Goal: Task Accomplishment & Management: Manage account settings

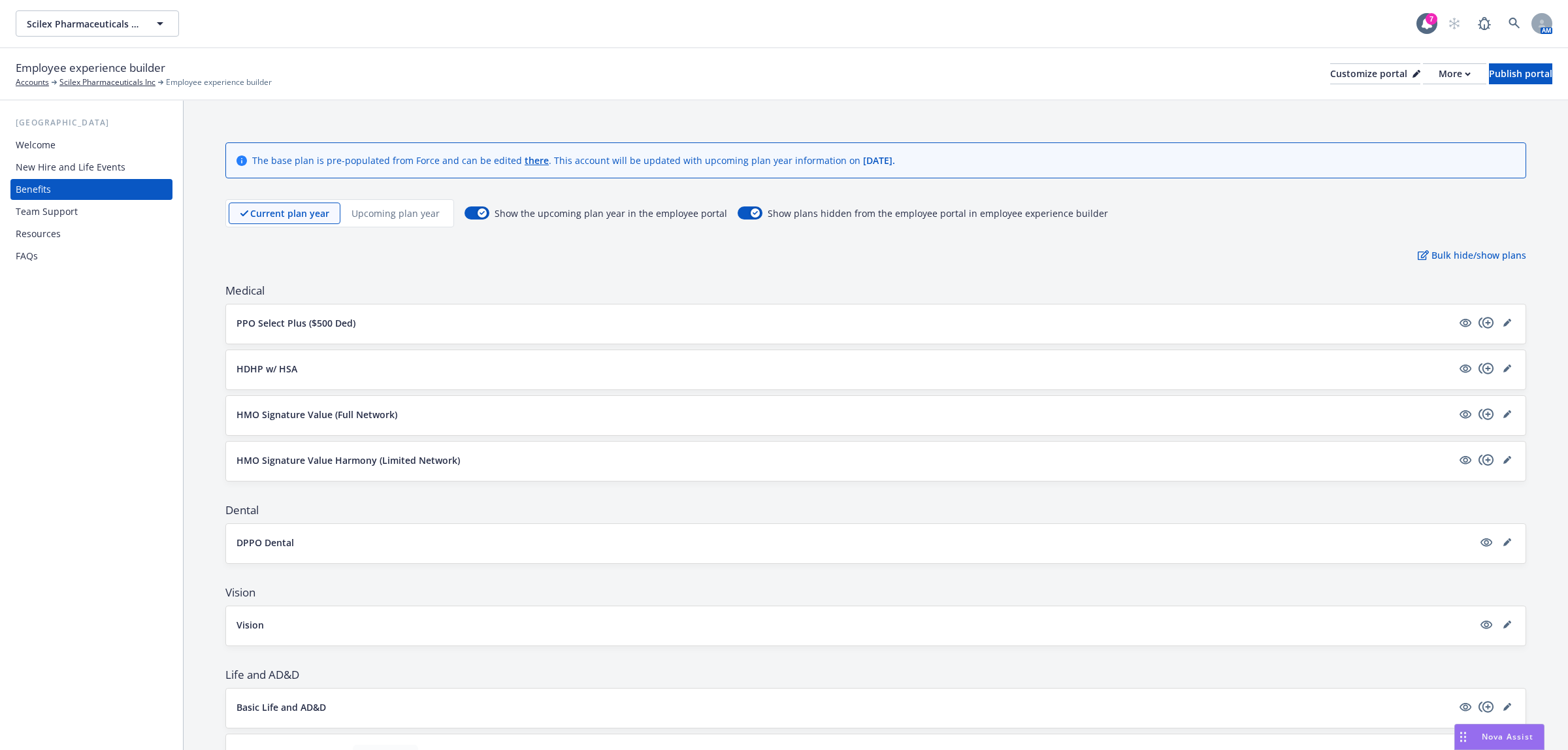
click at [99, 230] on div "Resources" at bounding box center [92, 233] width 152 height 21
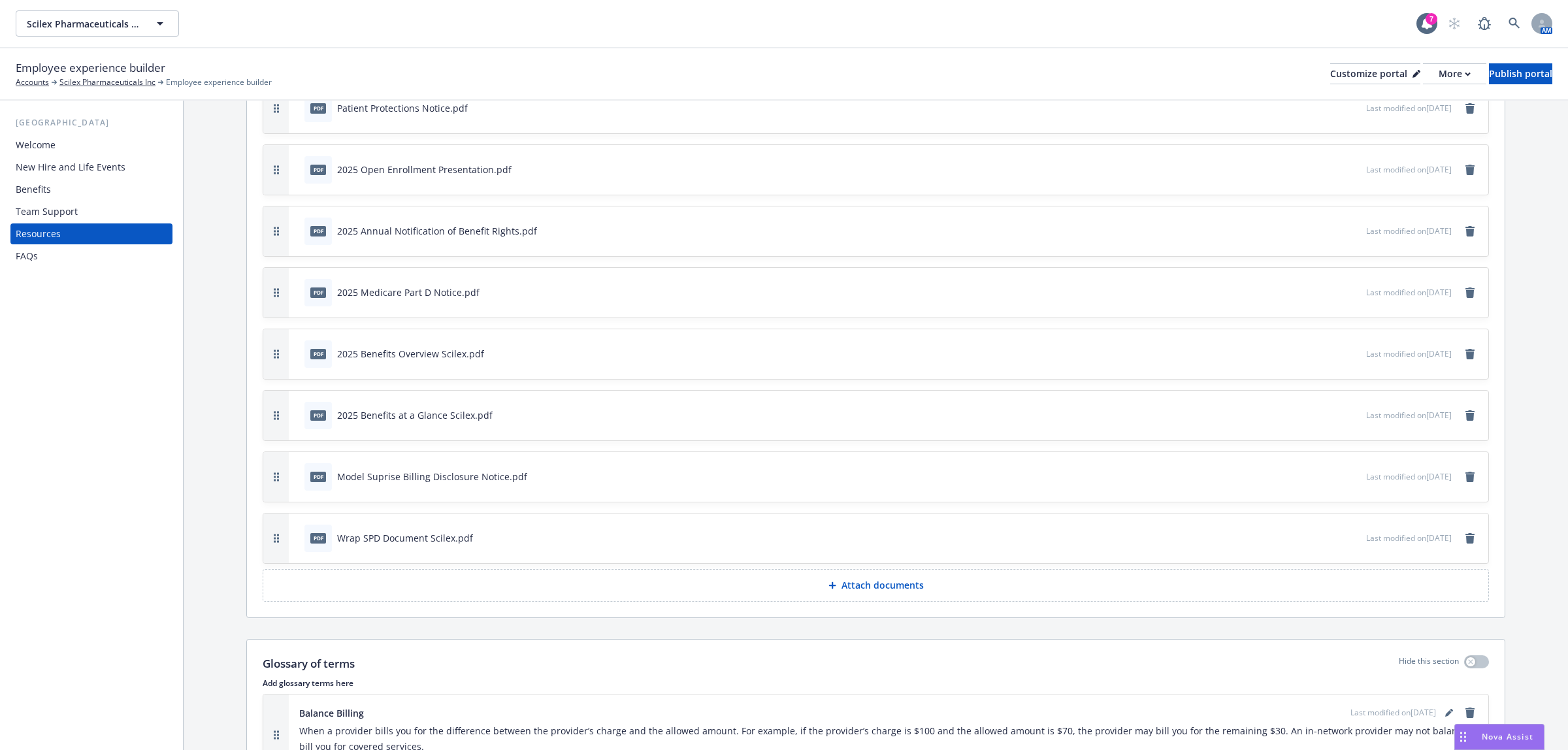
scroll to position [872, 0]
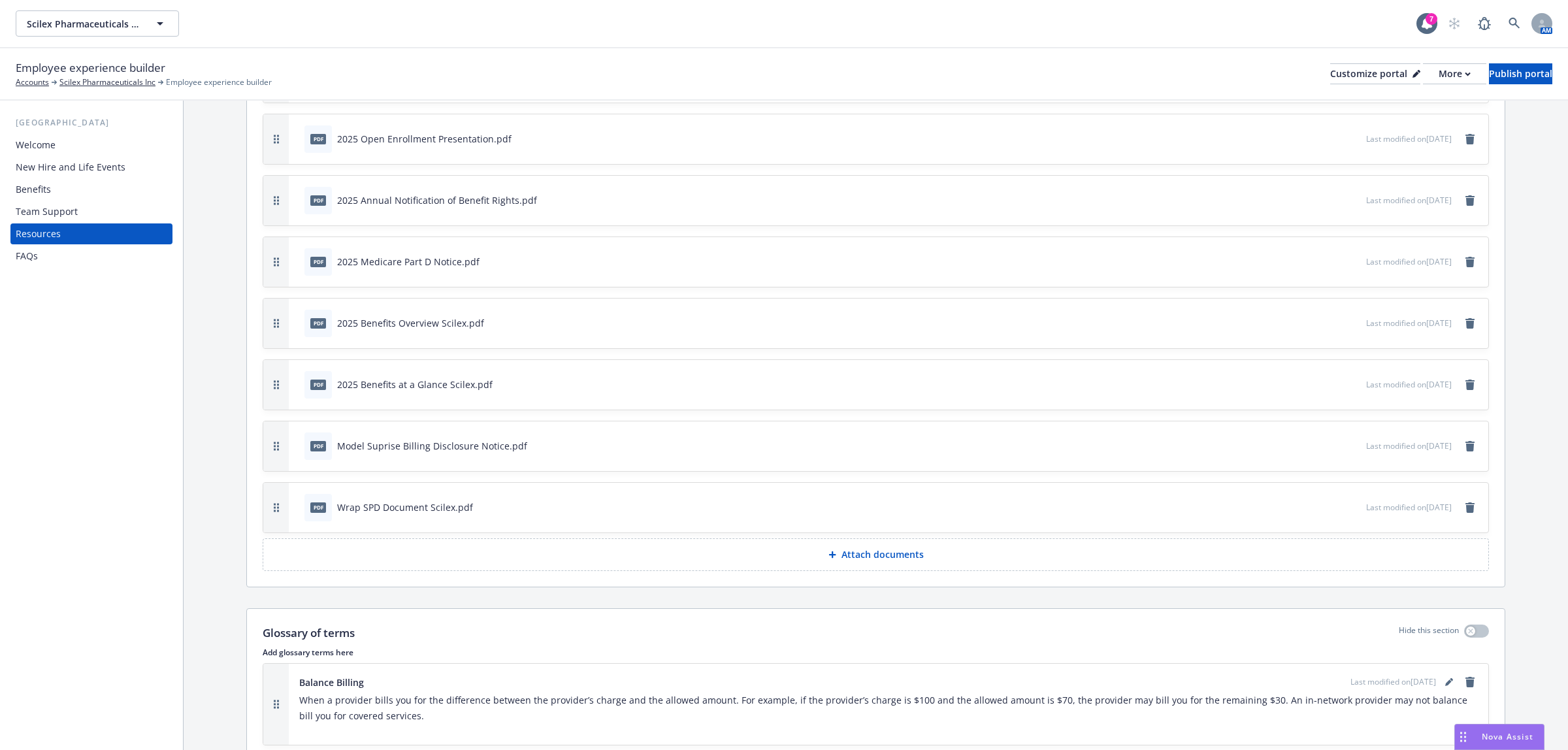
click at [932, 562] on button "Attach documents" at bounding box center [875, 555] width 1226 height 33
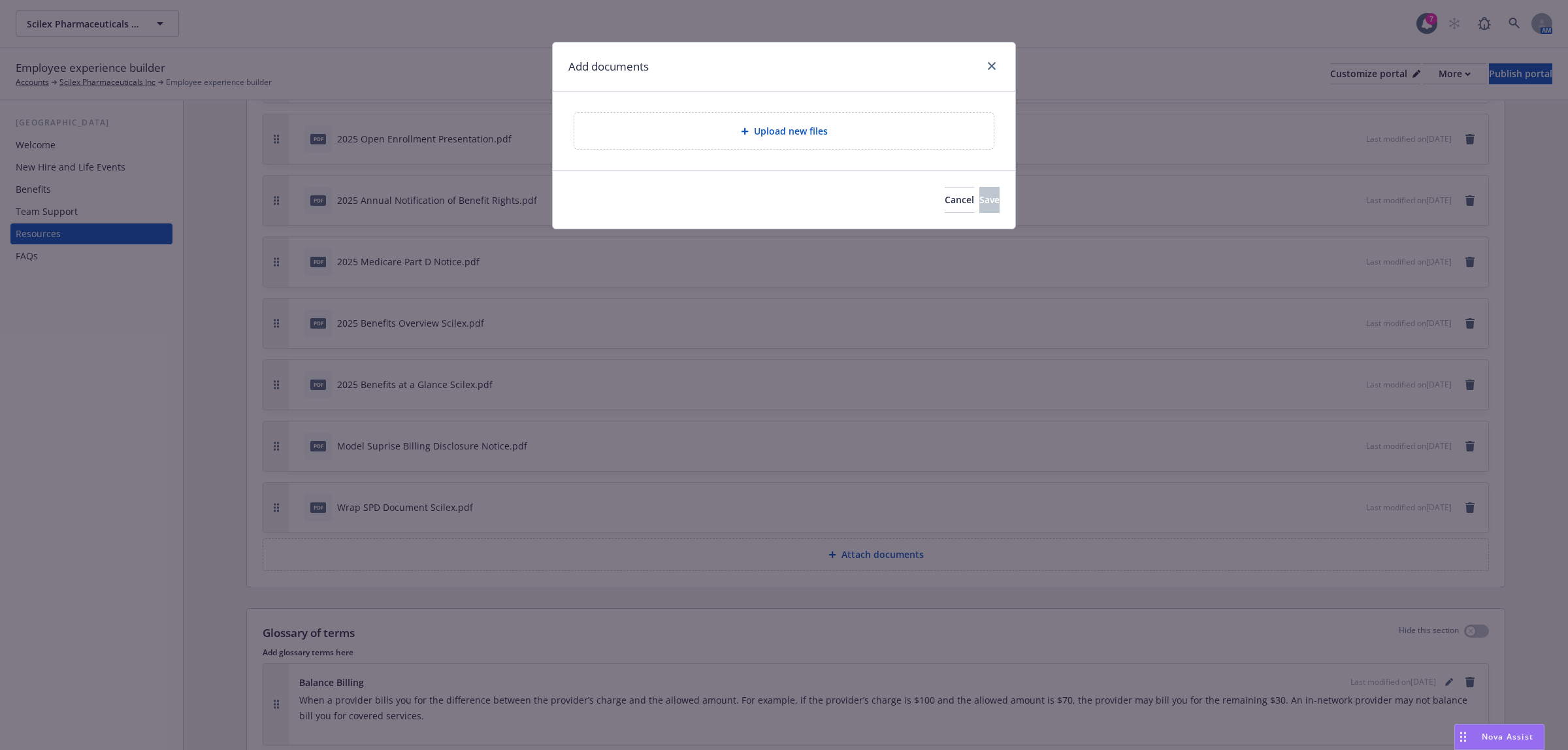
click at [890, 134] on div "Upload new files" at bounding box center [784, 131] width 399 height 15
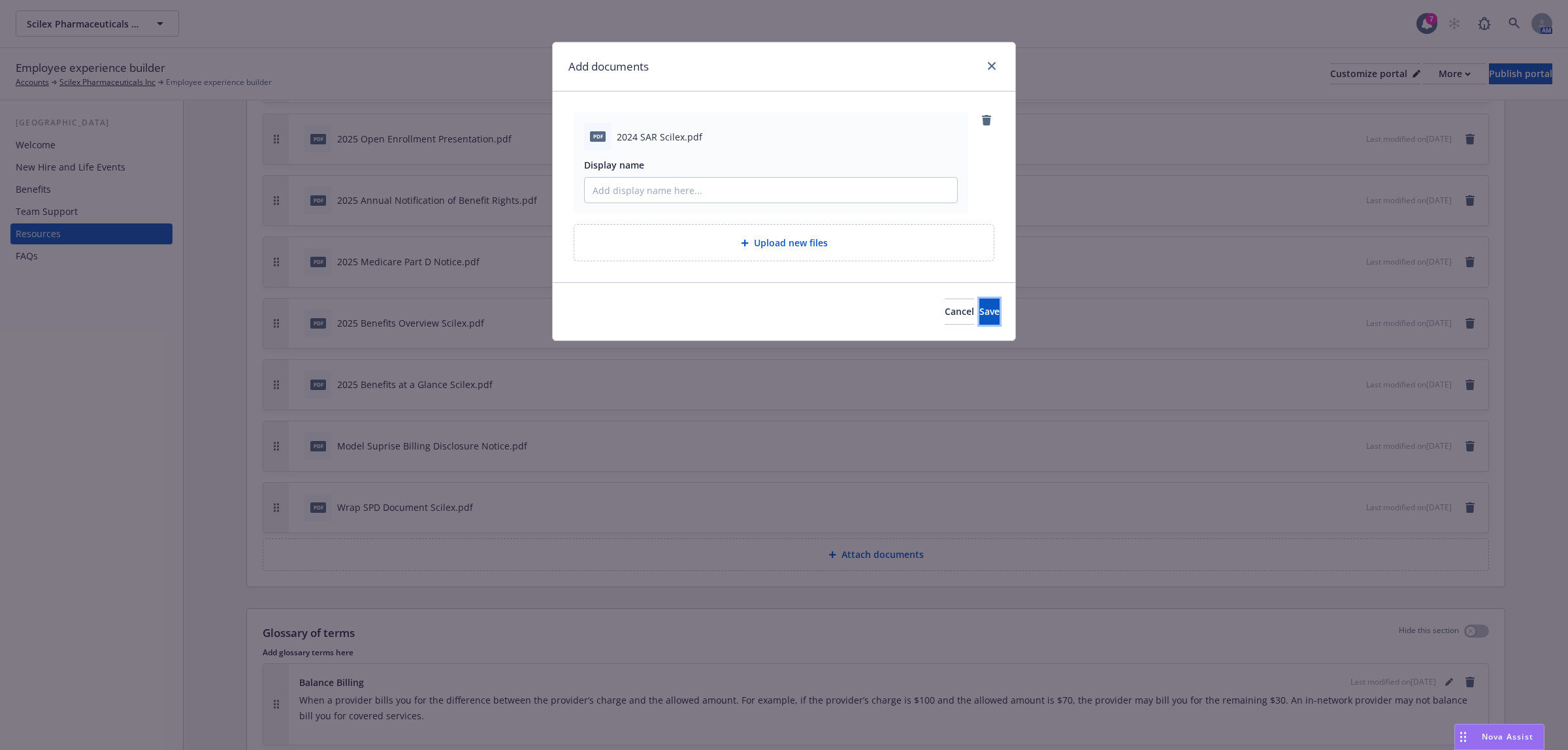
click at [979, 314] on span "Save" at bounding box center [989, 311] width 20 height 12
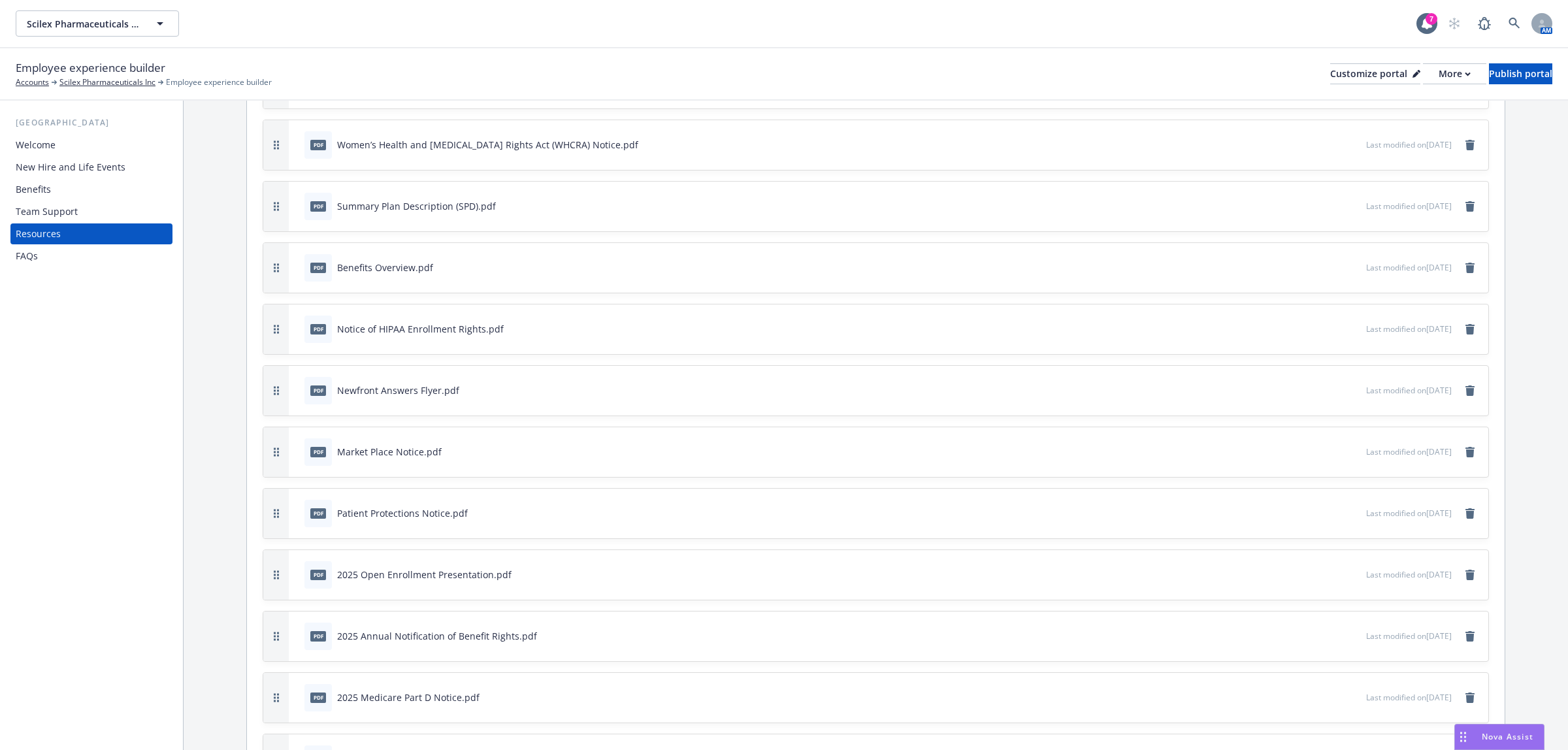
scroll to position [217, 0]
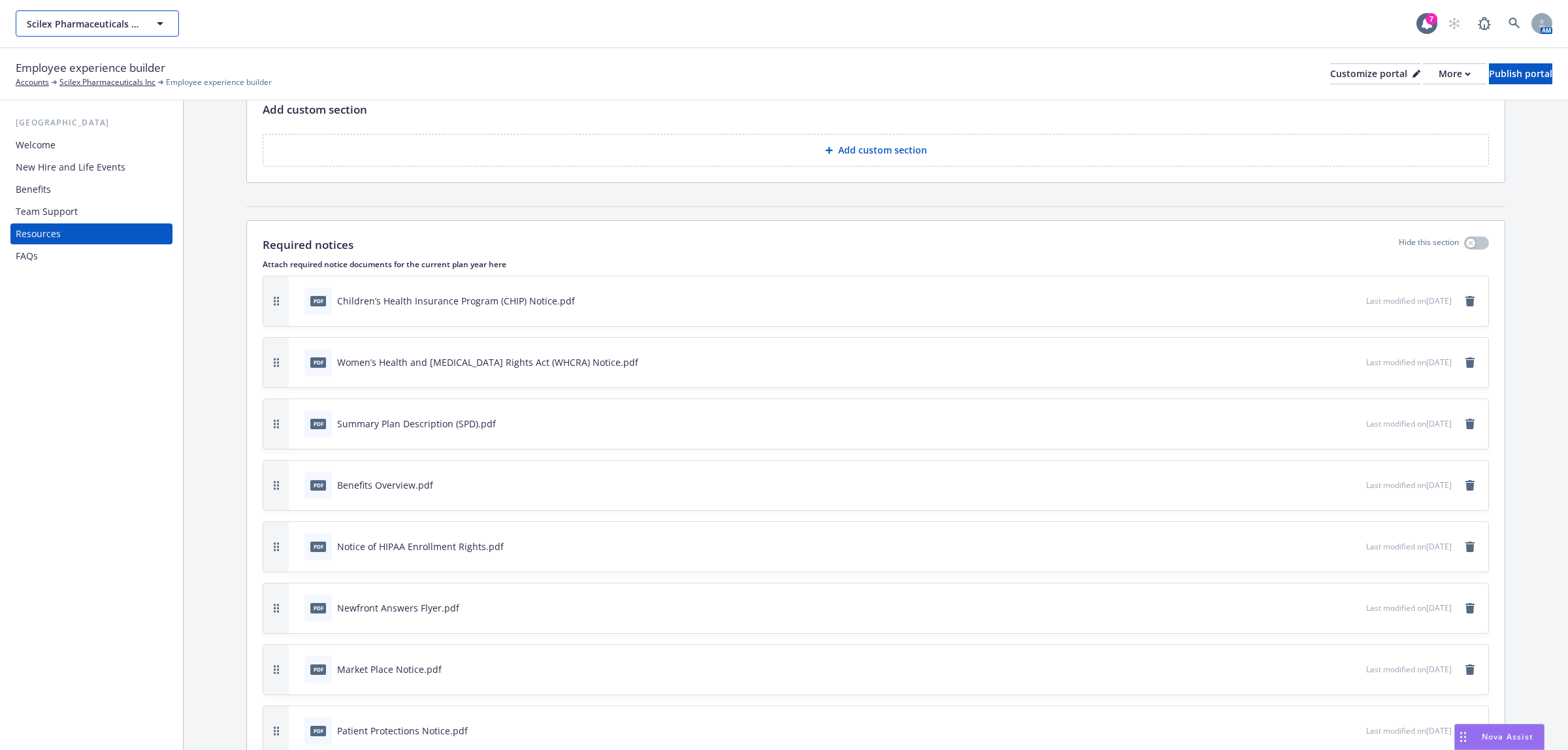
click at [128, 18] on span "Scilex Pharmaceuticals Inc" at bounding box center [83, 24] width 113 height 14
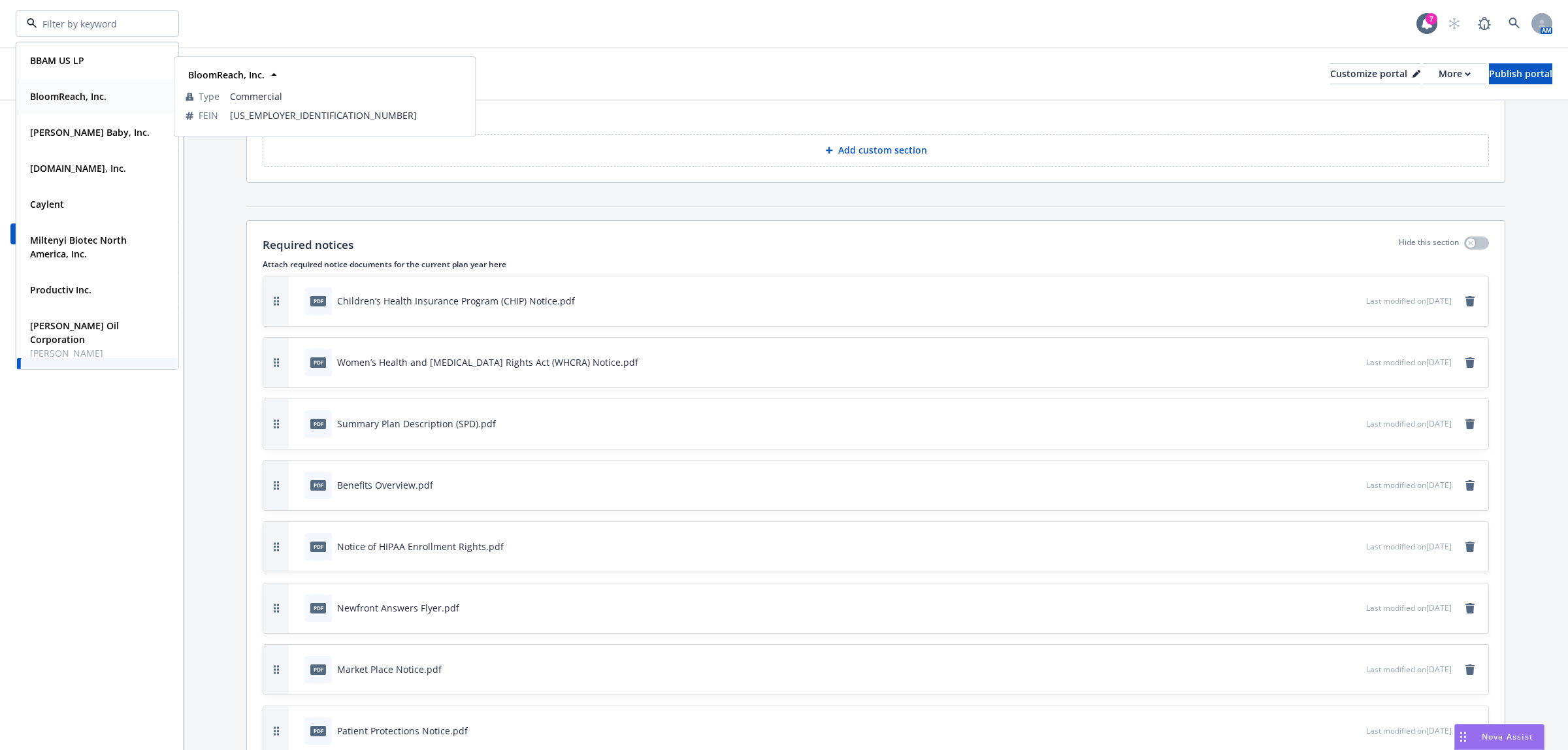
click at [105, 107] on div "BloomReach, Inc. Type Commercial FEIN [US_EMPLOYER_IDENTIFICATION_NUMBER]" at bounding box center [97, 96] width 160 height 35
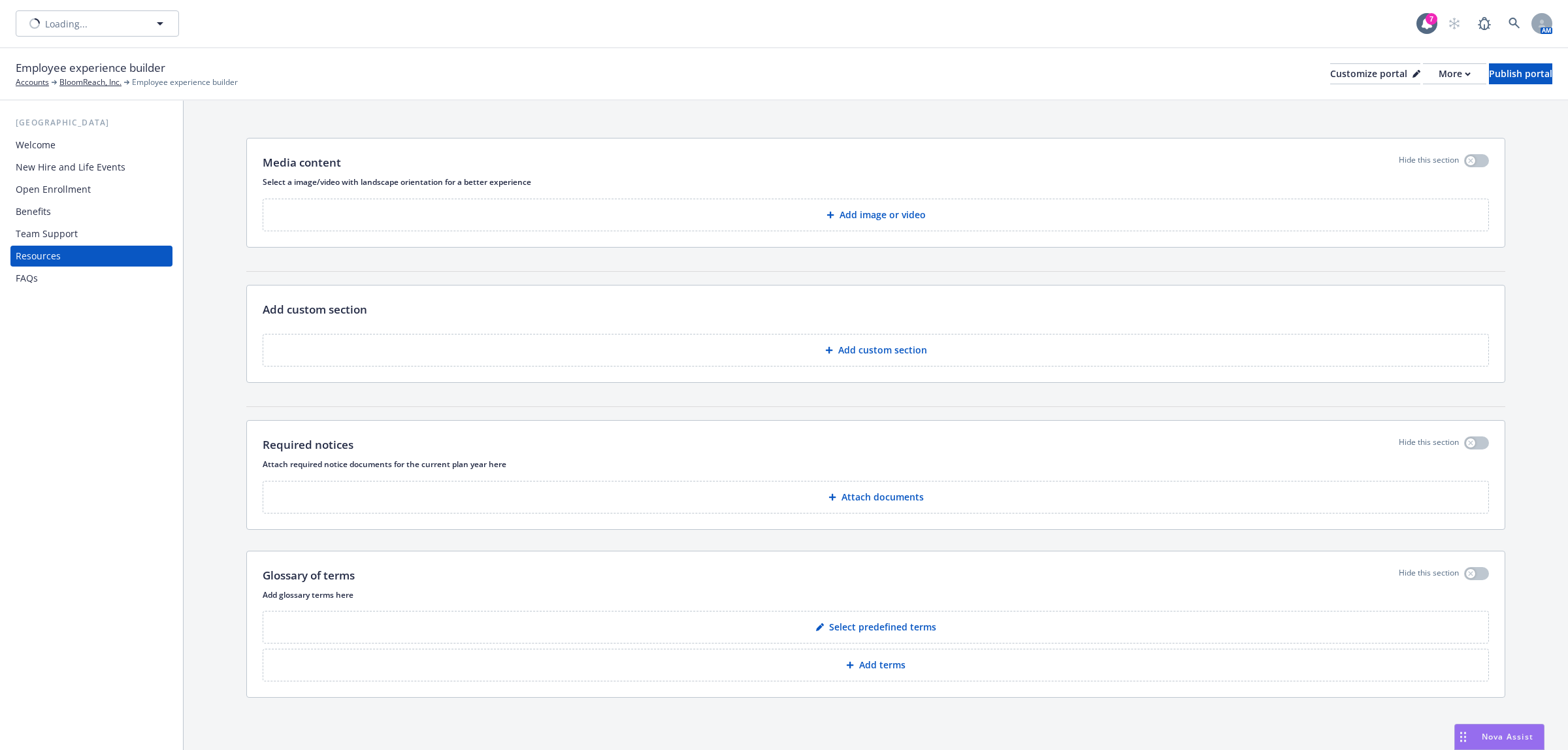
scroll to position [7, 0]
click at [75, 21] on span "BloomReach, Inc." at bounding box center [83, 24] width 113 height 14
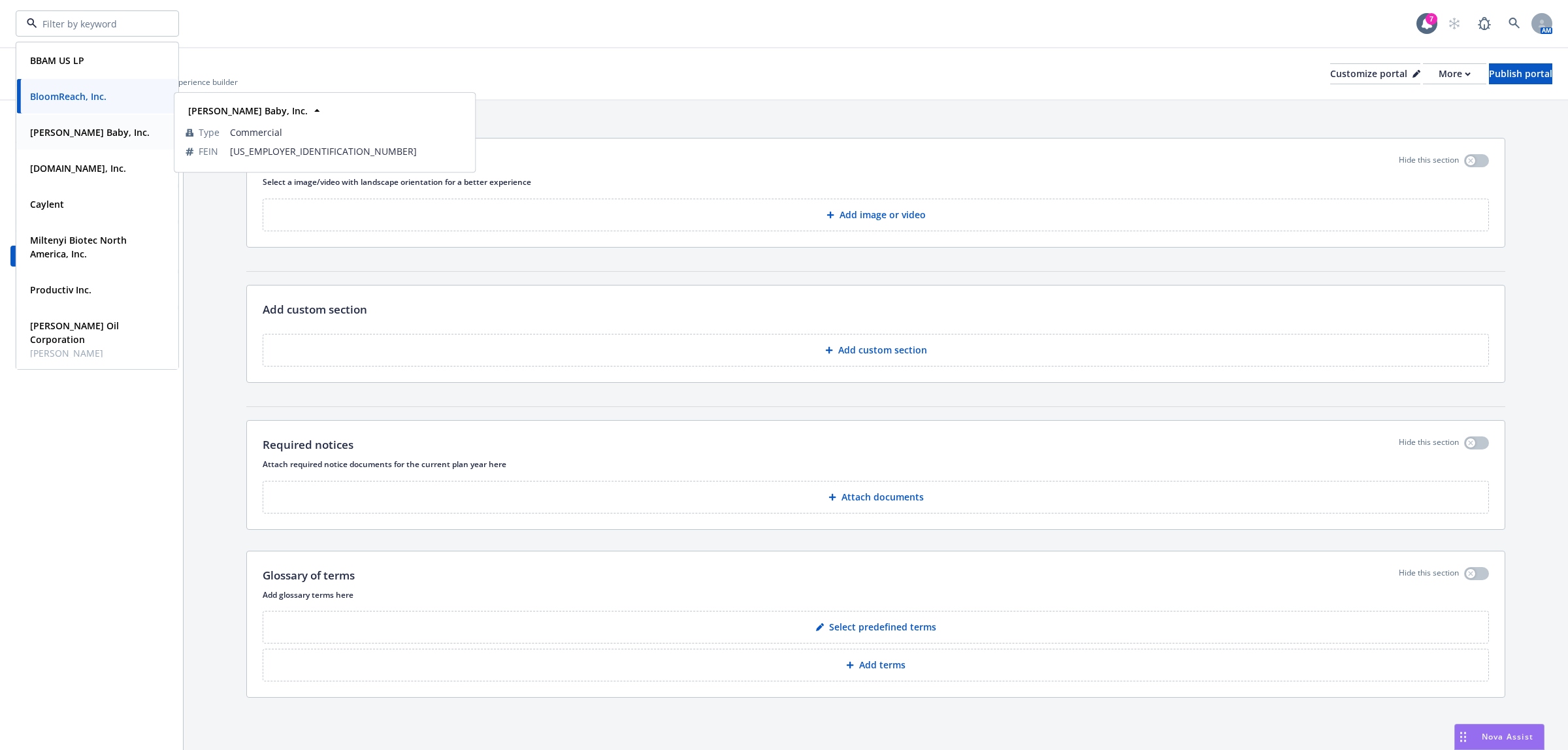
click at [83, 138] on span "[PERSON_NAME] Baby, Inc." at bounding box center [90, 133] width 120 height 14
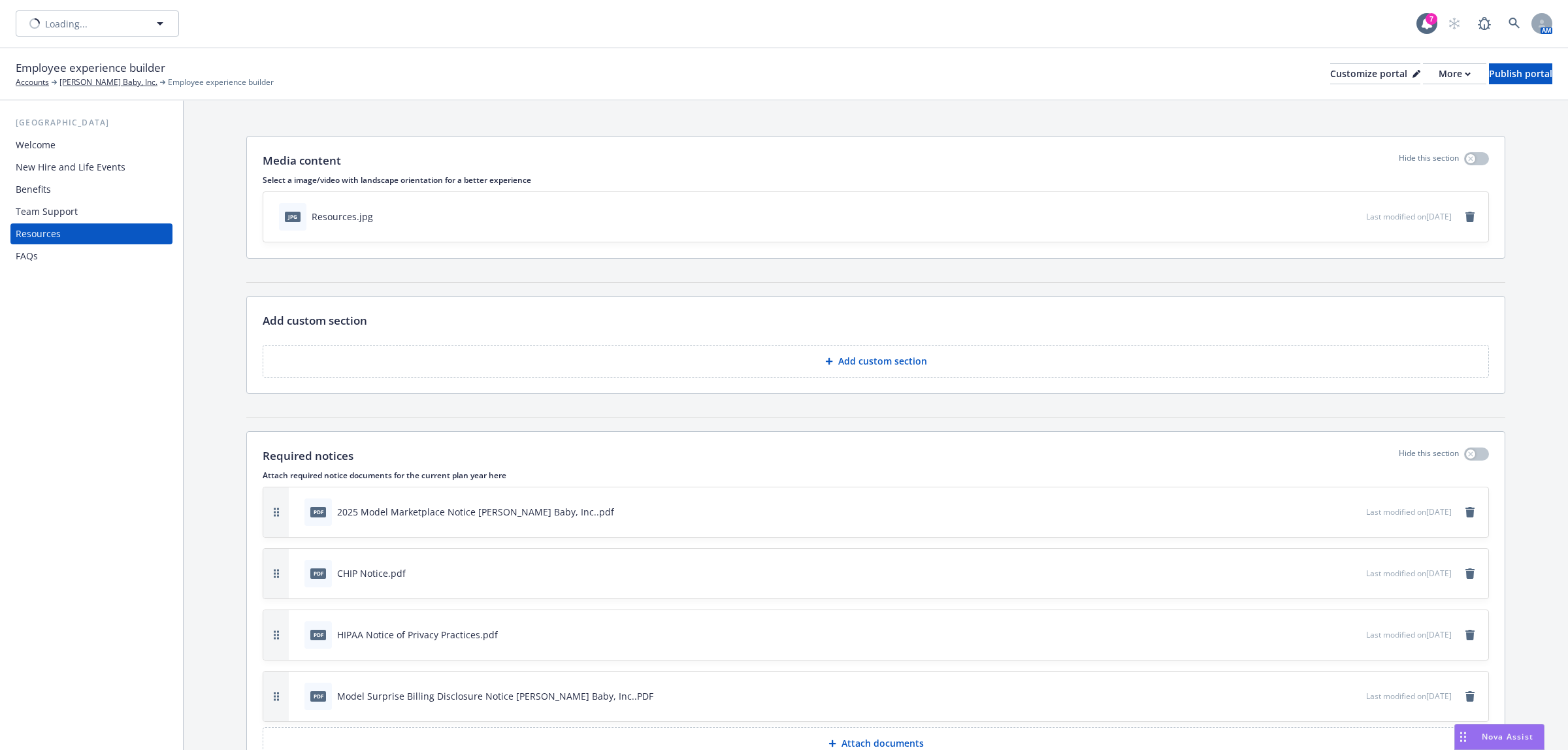
scroll to position [217, 0]
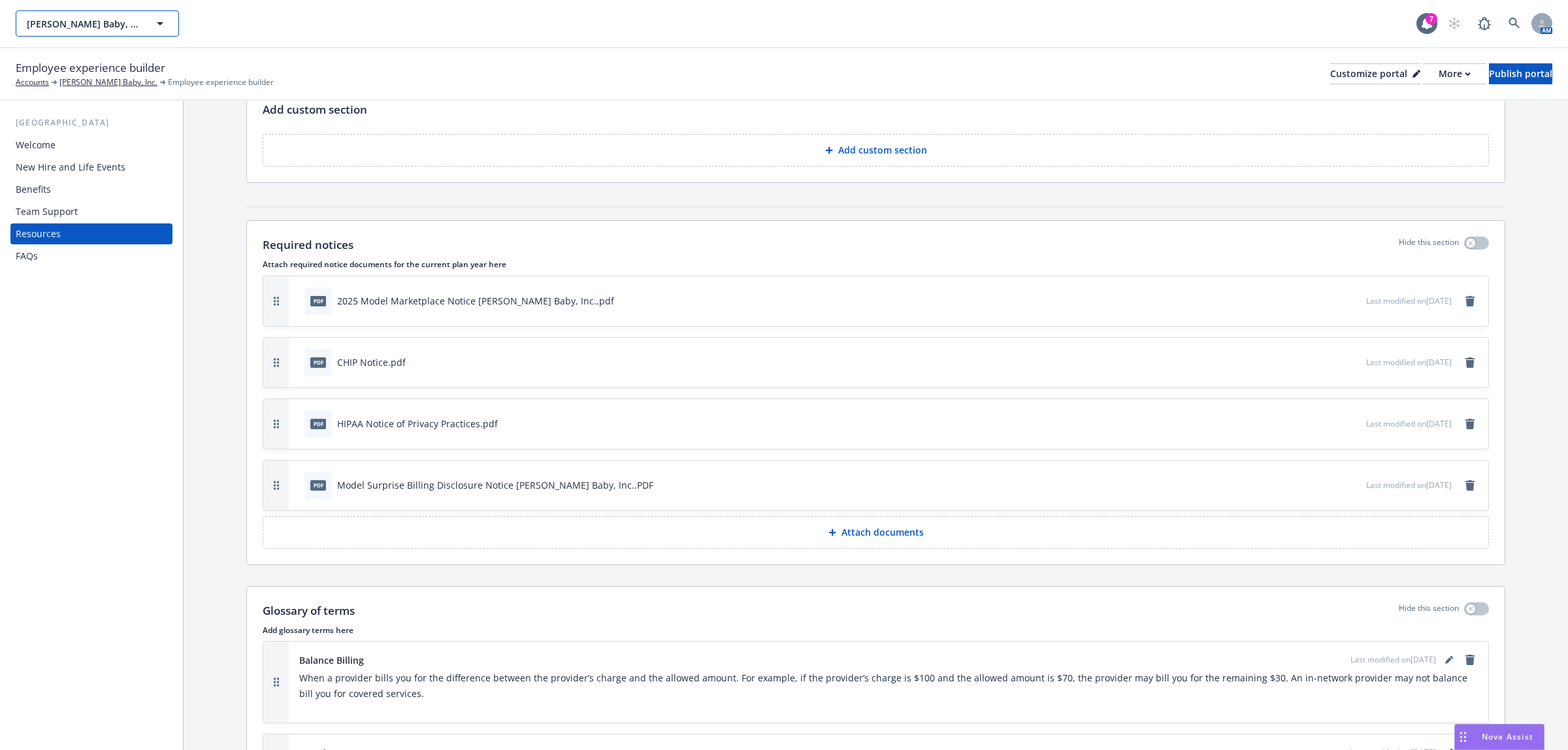
click at [86, 25] on span "[PERSON_NAME] Baby, Inc." at bounding box center [83, 24] width 113 height 14
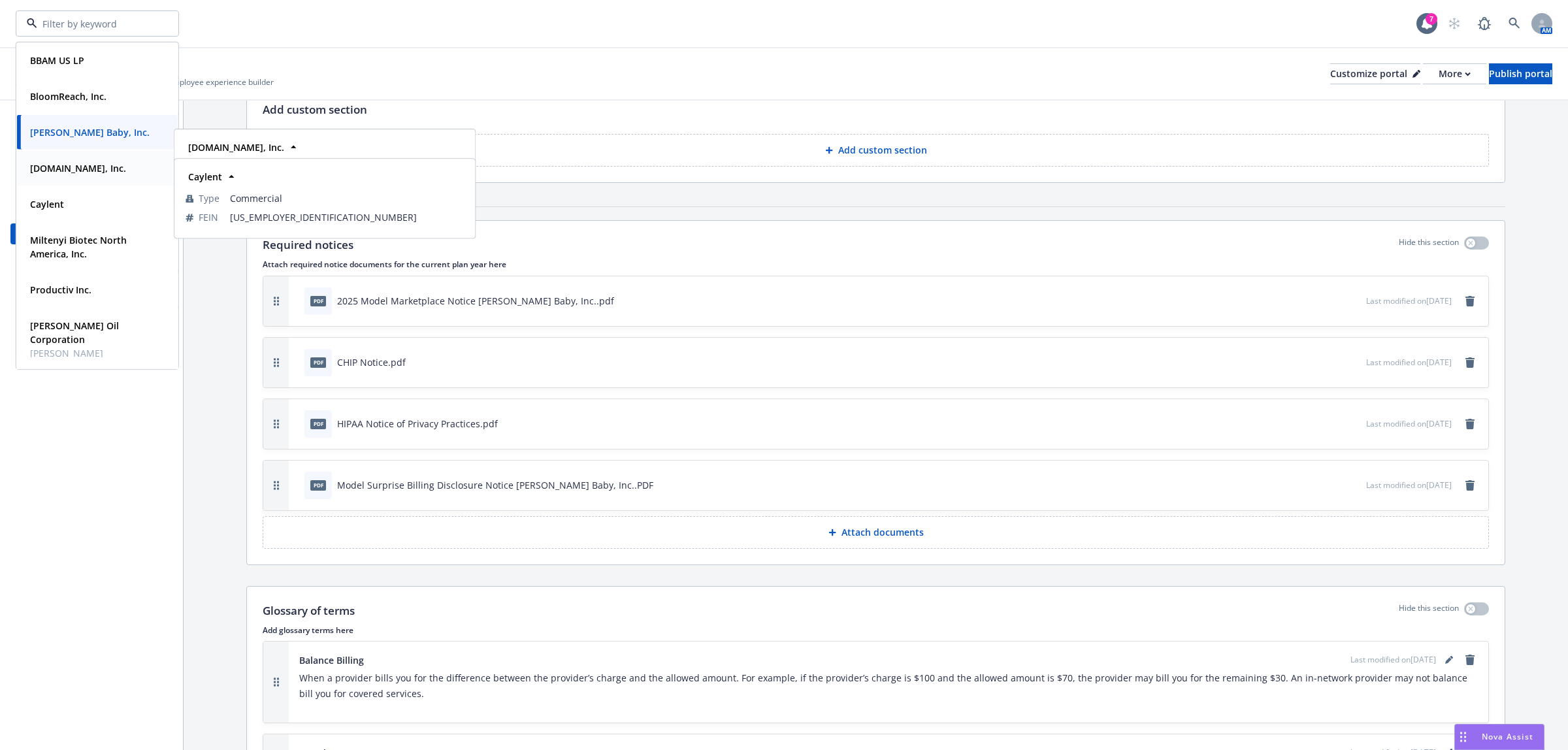
click at [69, 163] on strong "[DOMAIN_NAME], Inc." at bounding box center [78, 169] width 96 height 12
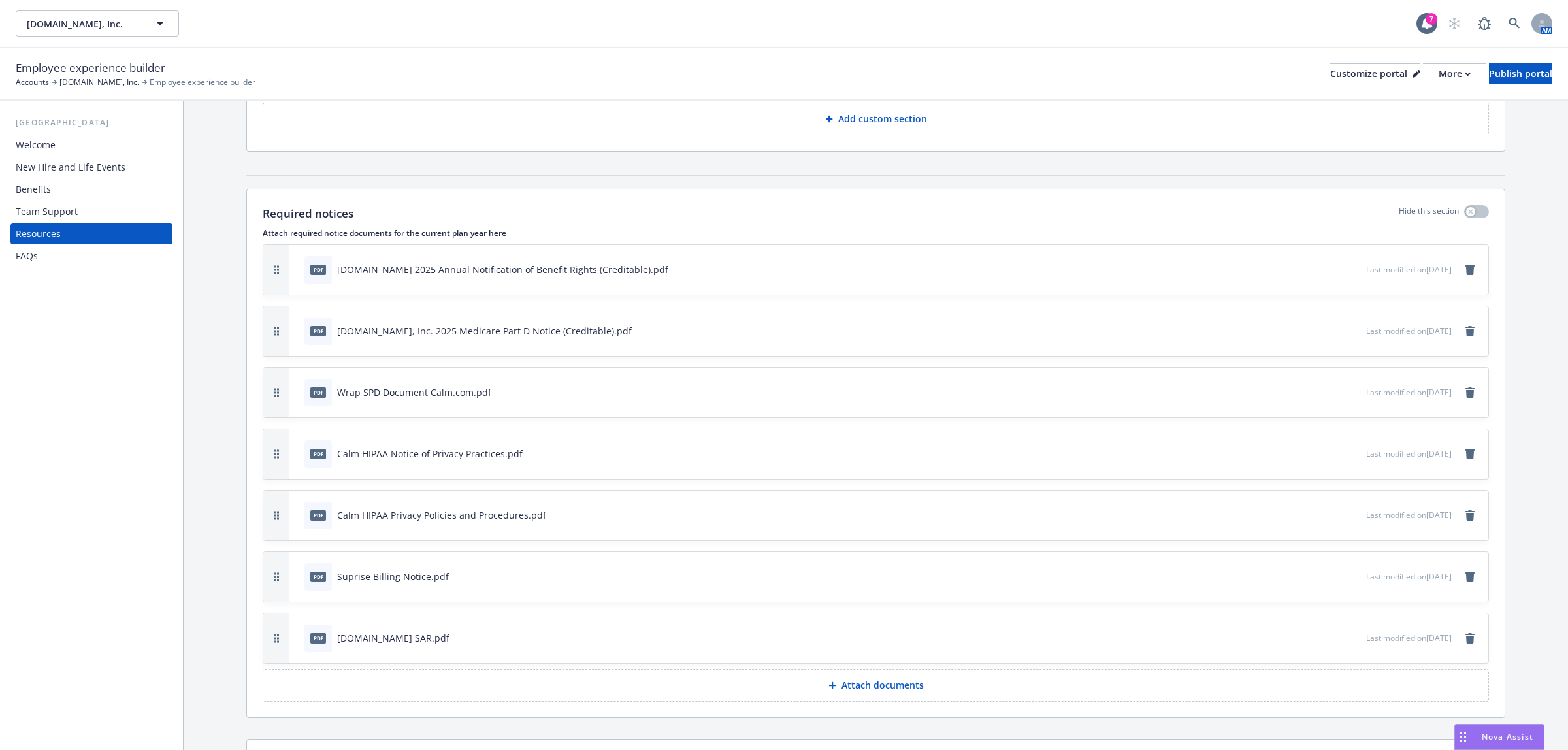
scroll to position [217, 0]
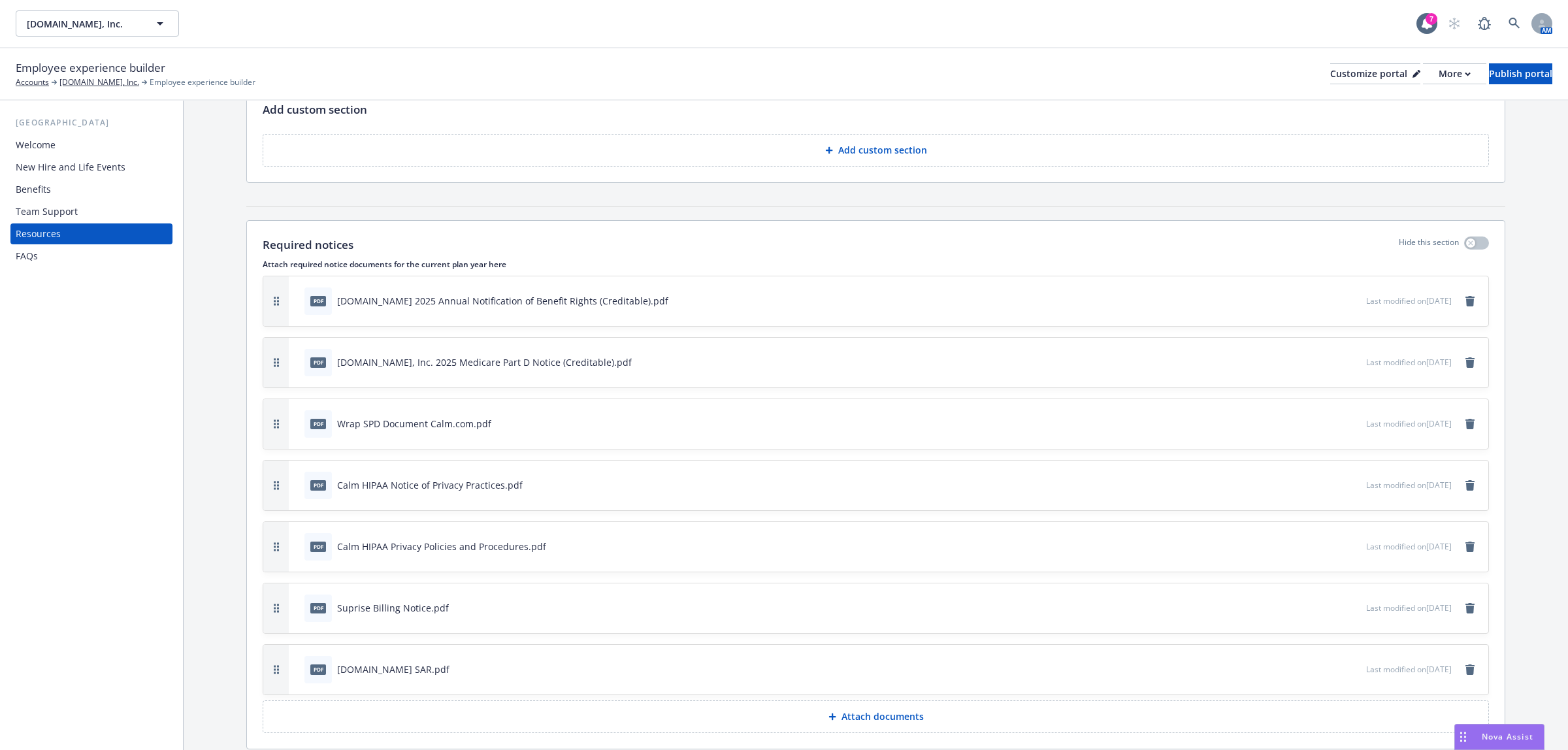
click at [895, 716] on p "Attach documents" at bounding box center [882, 716] width 83 height 13
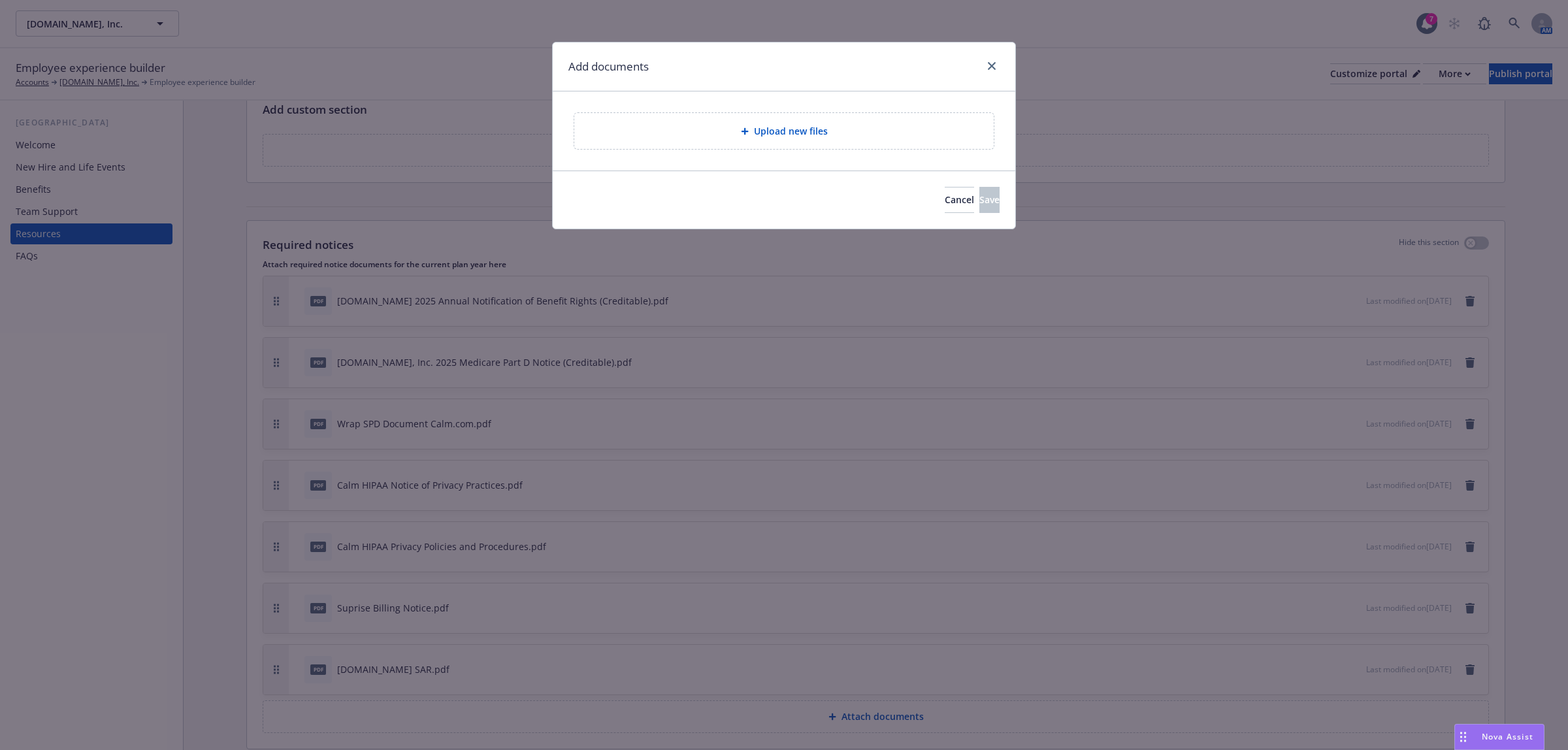
click at [777, 115] on div "Upload new files" at bounding box center [784, 131] width 420 height 36
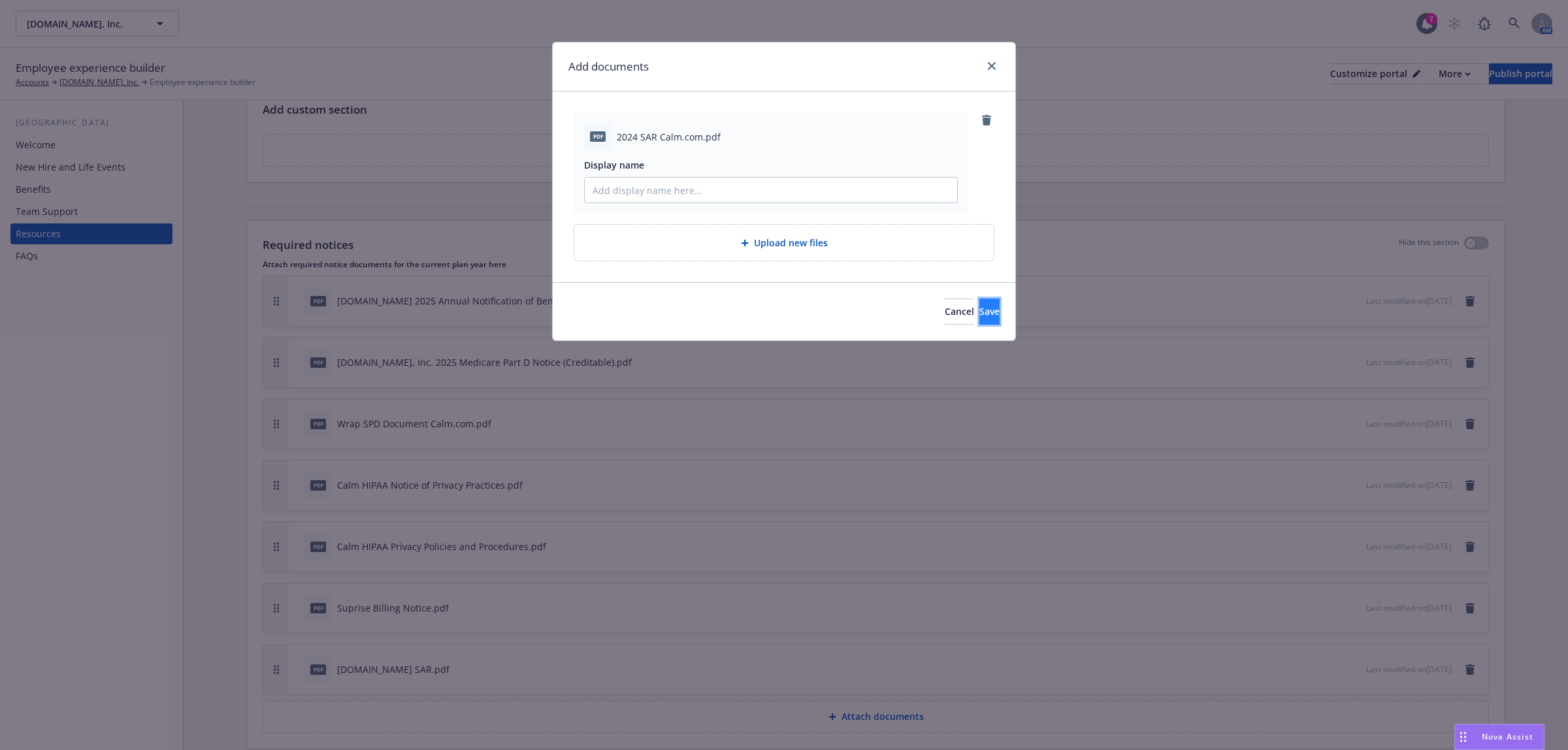
click at [979, 314] on button "Save" at bounding box center [989, 311] width 20 height 26
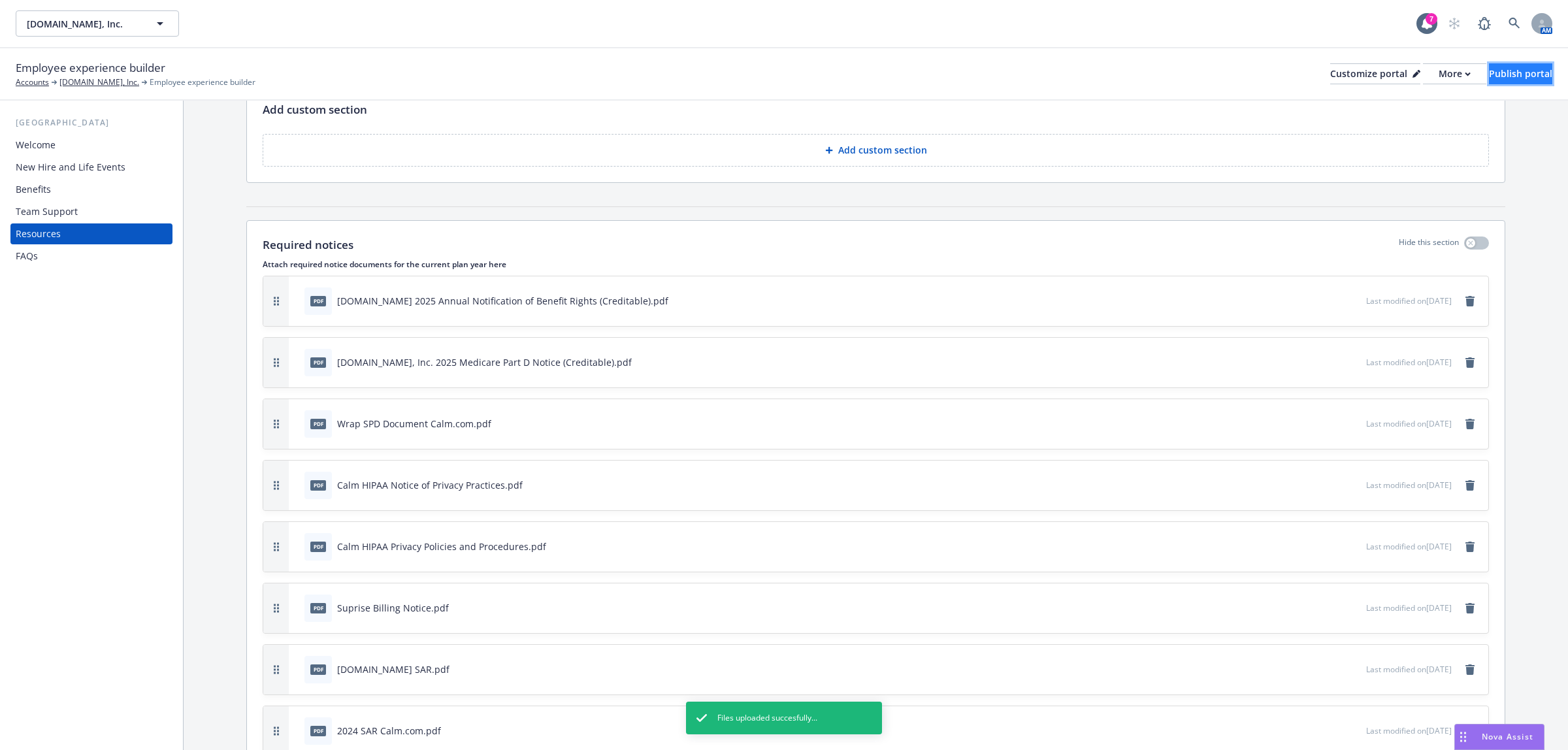
click at [1488, 73] on div "Publish portal" at bounding box center [1520, 74] width 64 height 20
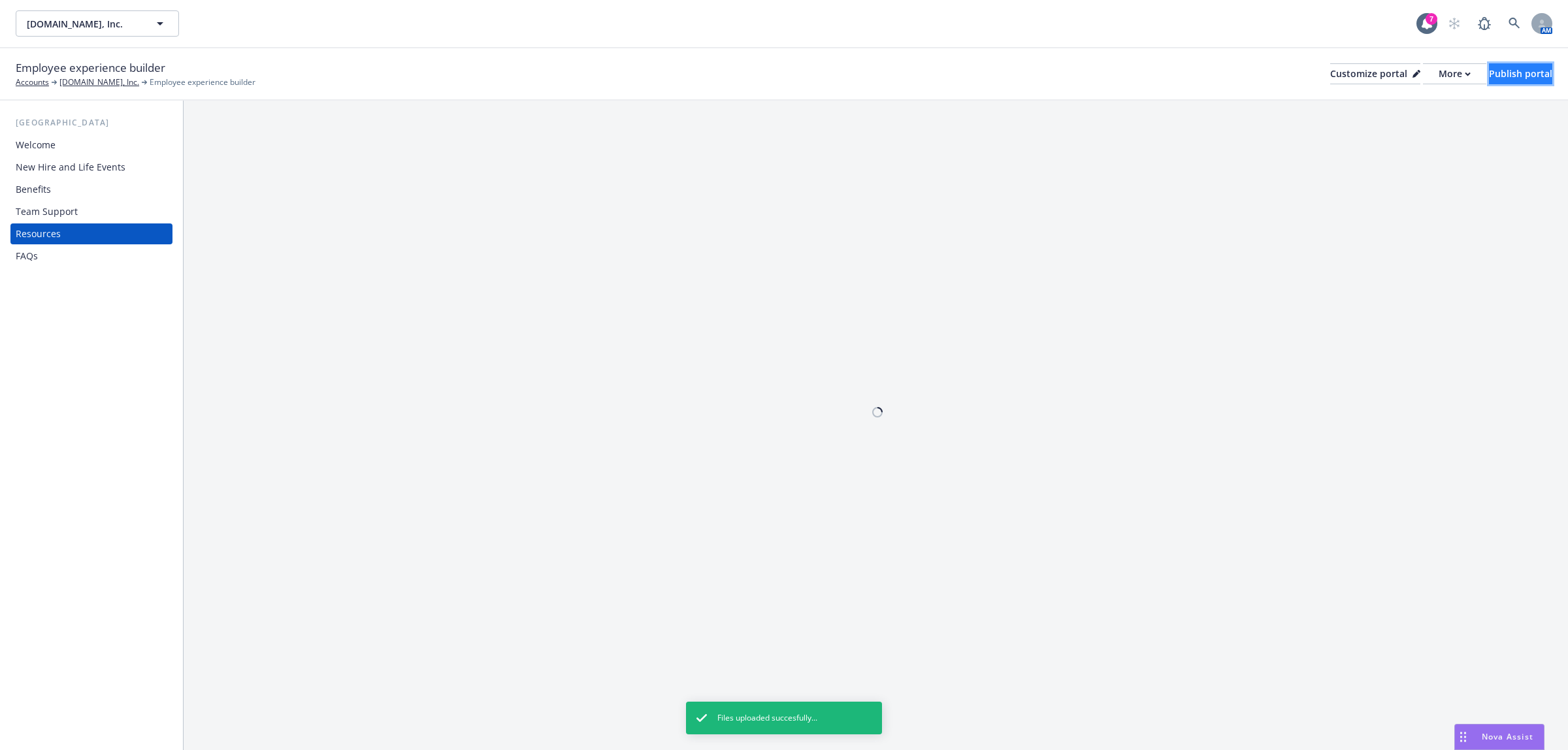
scroll to position [0, 0]
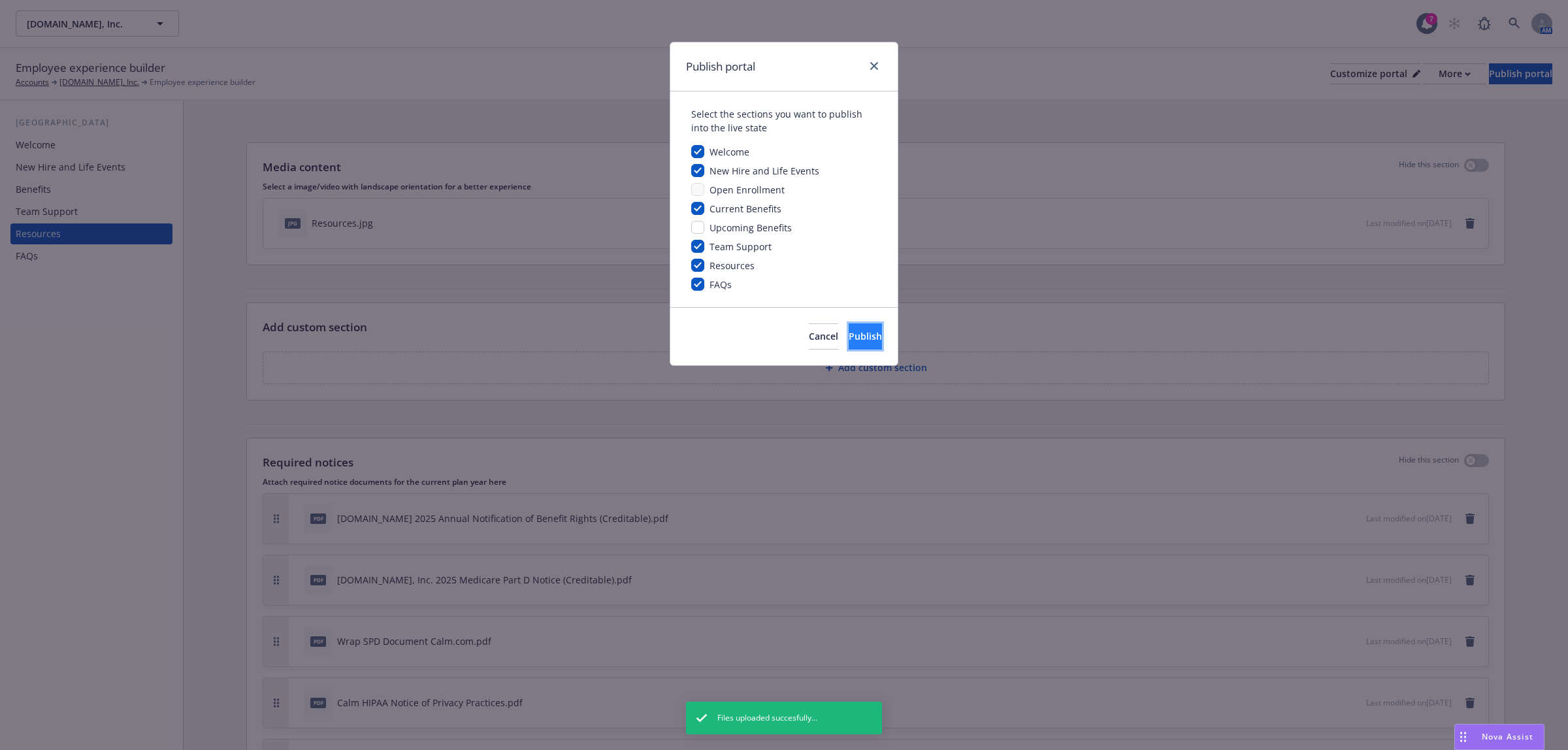
click at [848, 334] on span "Publish" at bounding box center [864, 336] width 33 height 12
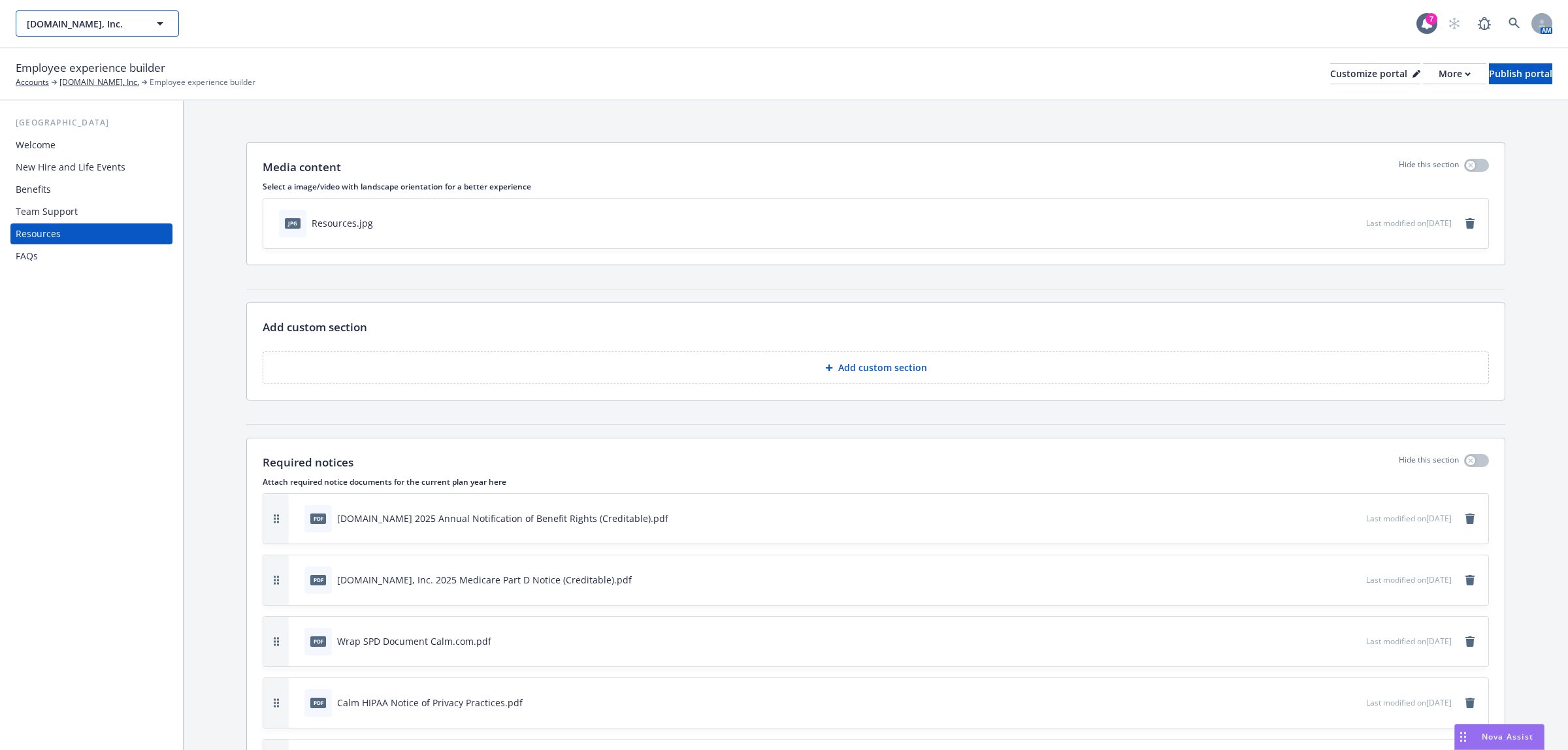
click at [77, 21] on span "[DOMAIN_NAME], Inc." at bounding box center [83, 24] width 113 height 14
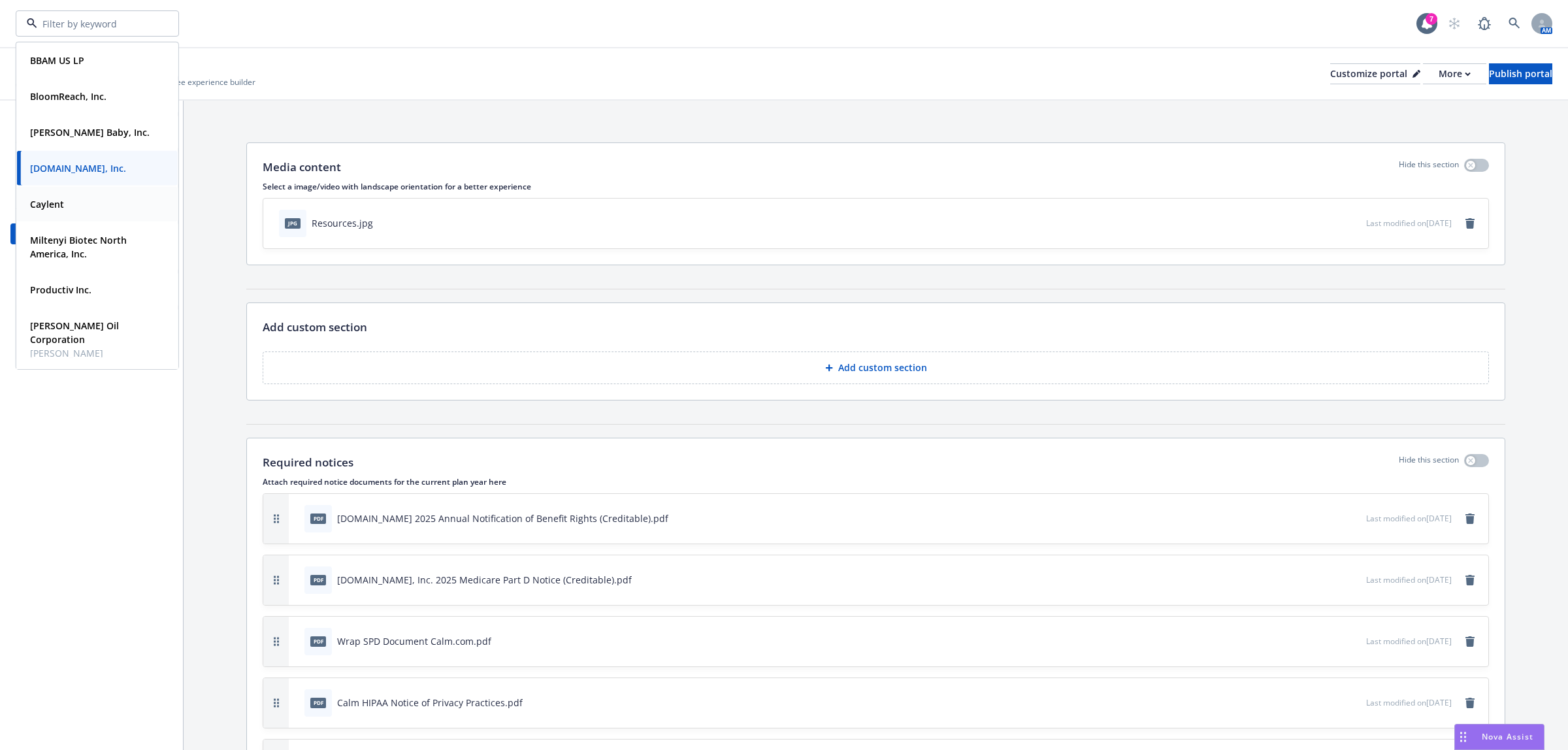
click at [56, 207] on strong "Caylent" at bounding box center [47, 204] width 34 height 12
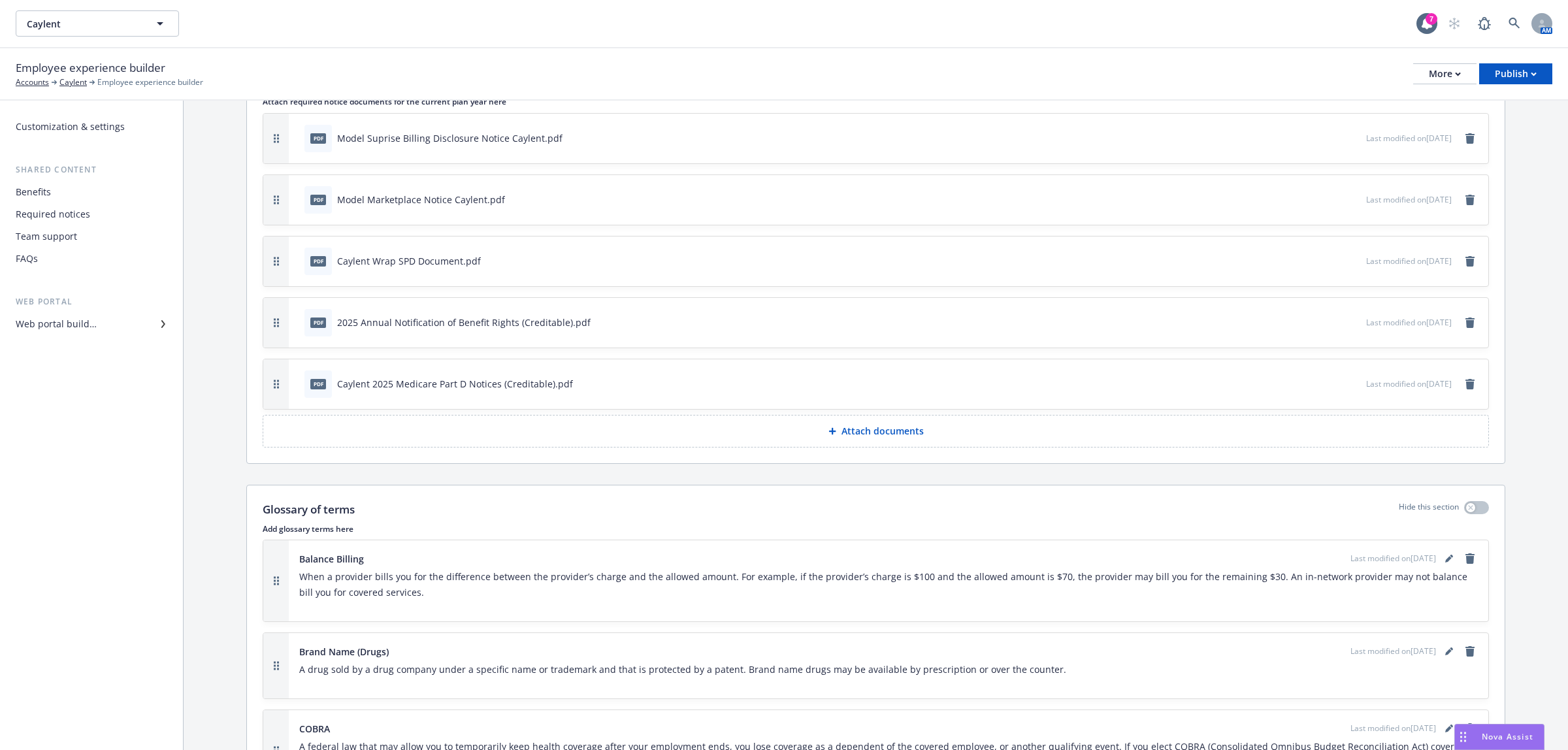
scroll to position [435, 0]
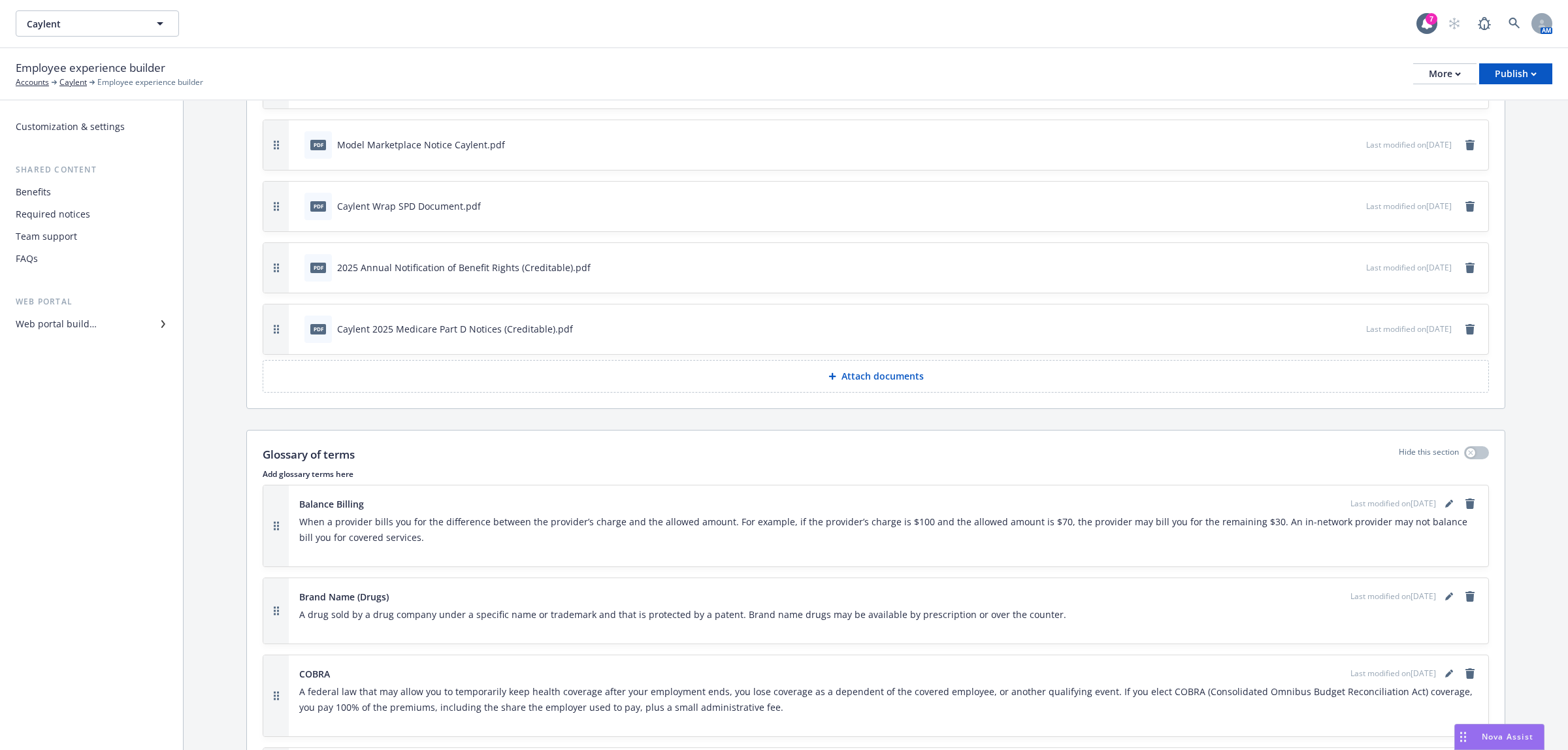
click at [880, 376] on p "Attach documents" at bounding box center [882, 376] width 83 height 13
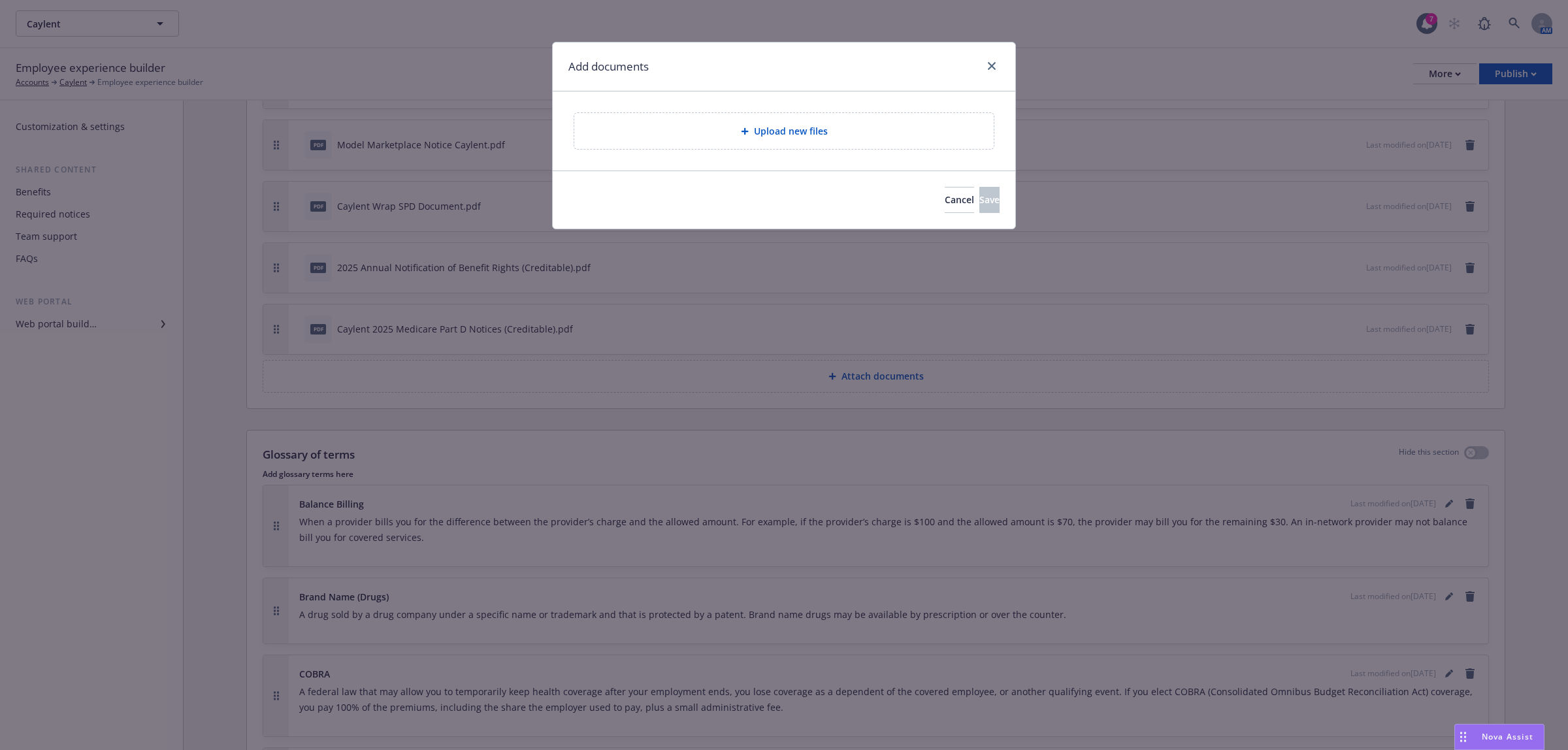
click at [775, 130] on span "Upload new files" at bounding box center [790, 132] width 74 height 14
click at [945, 200] on span "Cancel" at bounding box center [959, 199] width 29 height 12
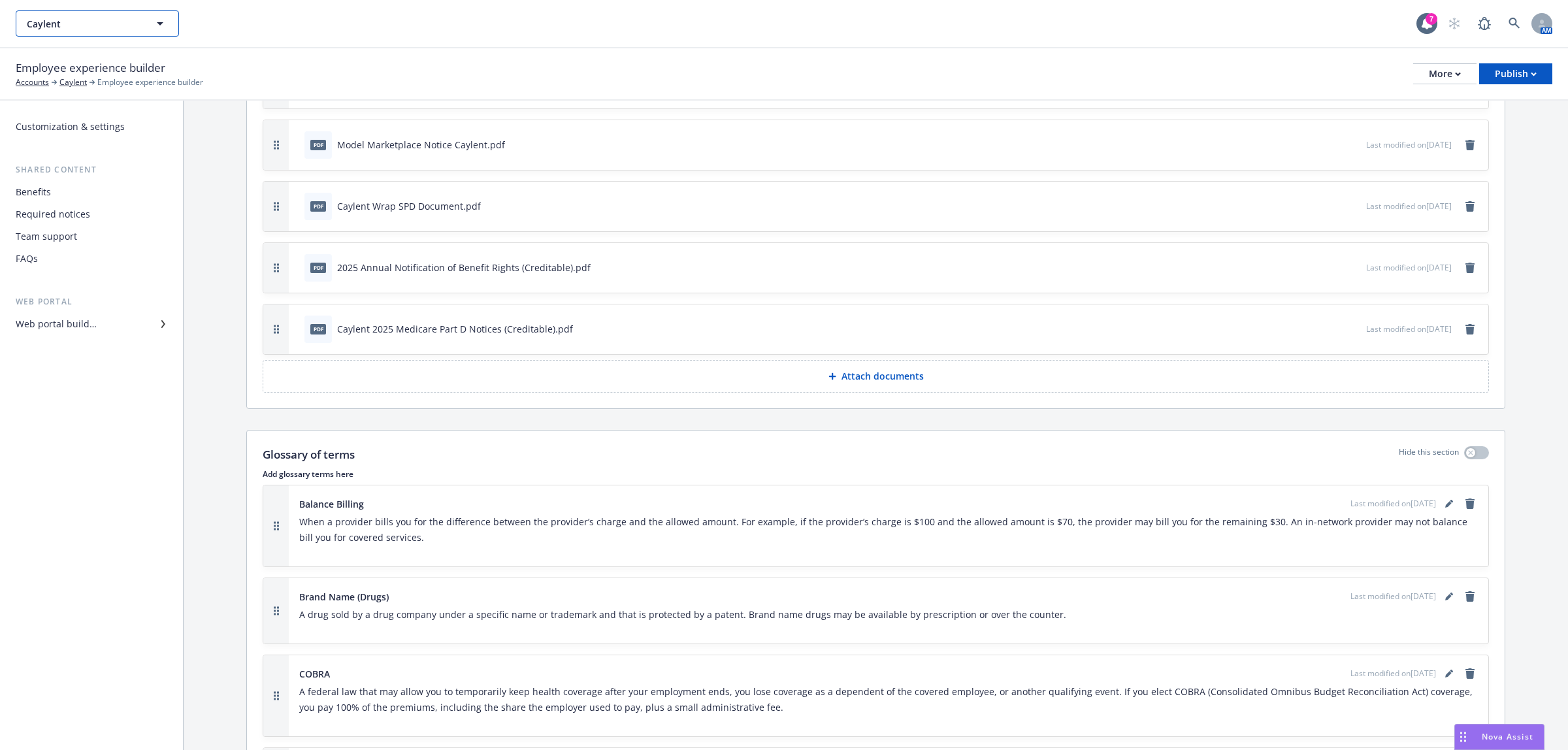
click at [44, 29] on span "Caylent" at bounding box center [83, 24] width 113 height 14
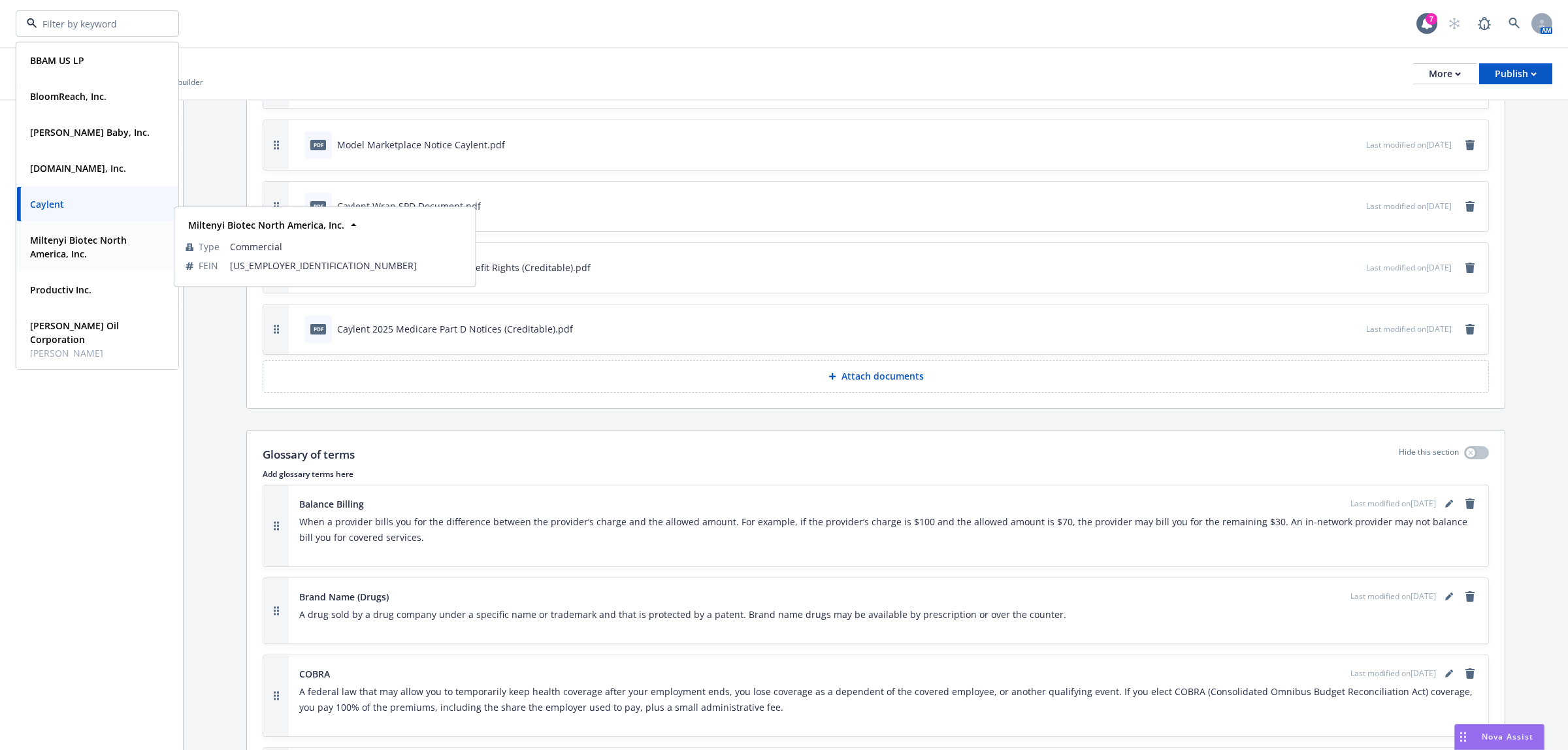
click at [43, 255] on strong "Miltenyi Biotec North America, Inc." at bounding box center [78, 247] width 97 height 26
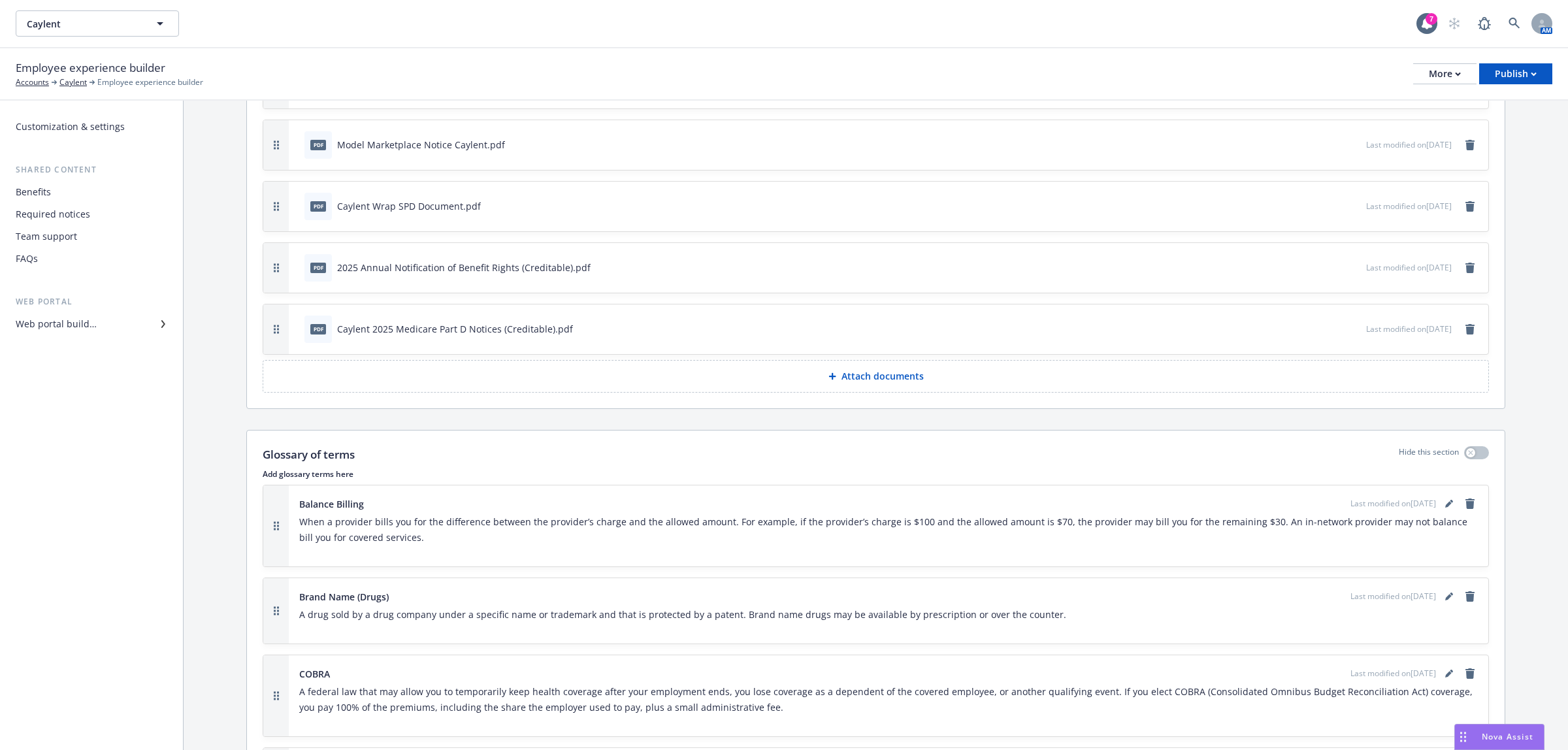
scroll to position [7, 0]
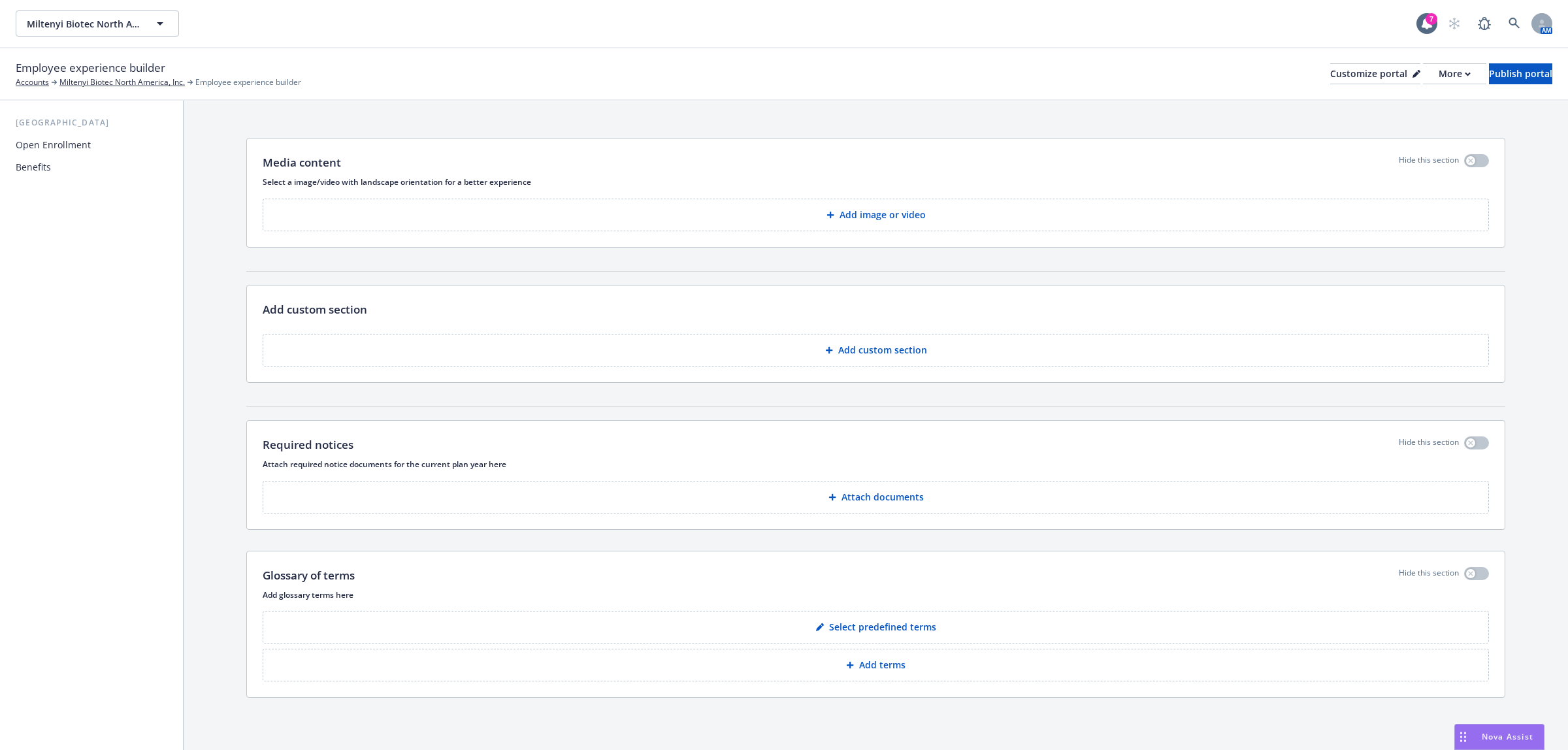
click at [82, 37] on div "Miltenyi Biotec North America, Inc. Miltenyi Biotec North America, Inc. 7 AM" at bounding box center [784, 23] width 1568 height 47
click at [77, 22] on span "Miltenyi Biotec North America, Inc." at bounding box center [83, 24] width 113 height 14
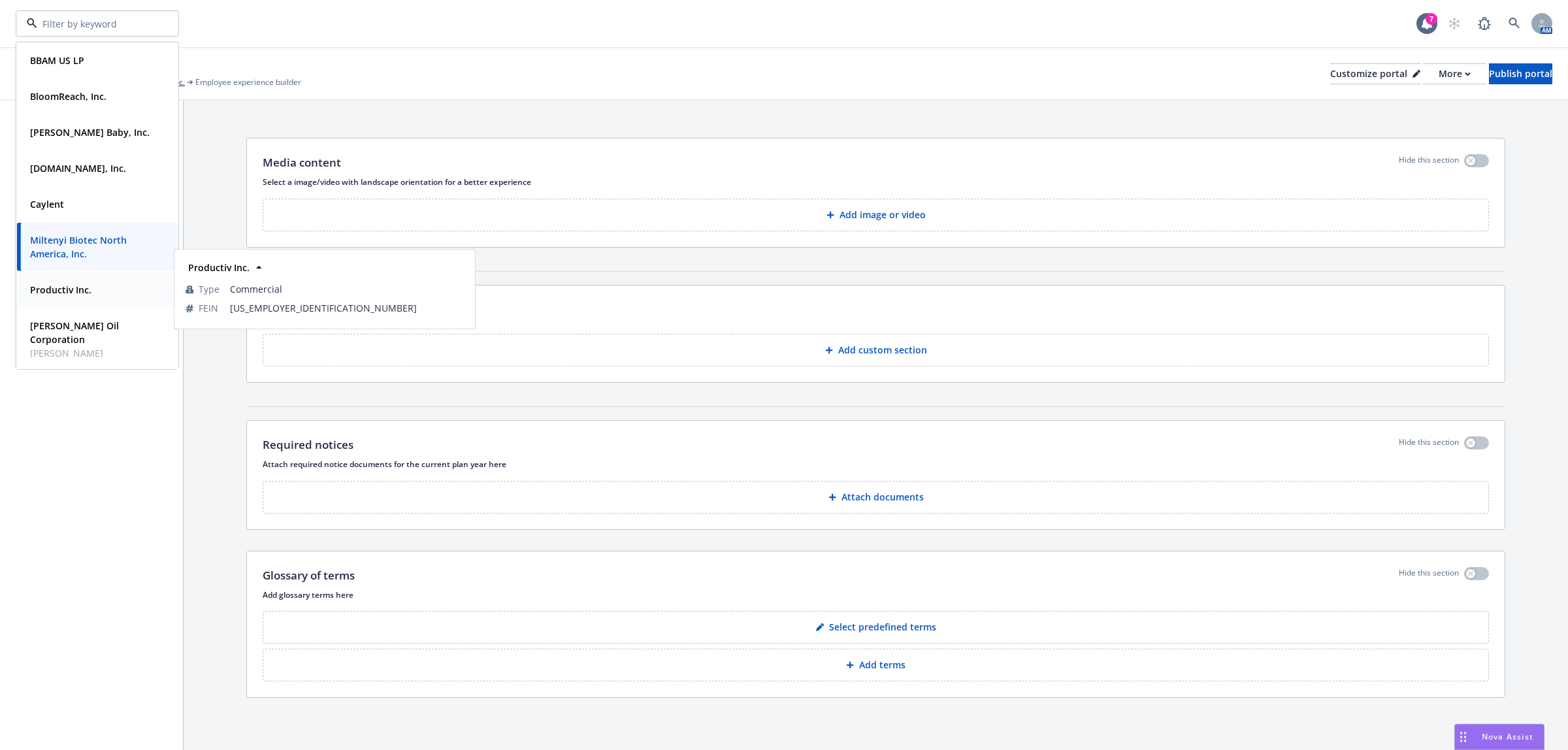
click at [64, 287] on strong "Productiv Inc." at bounding box center [61, 289] width 62 height 12
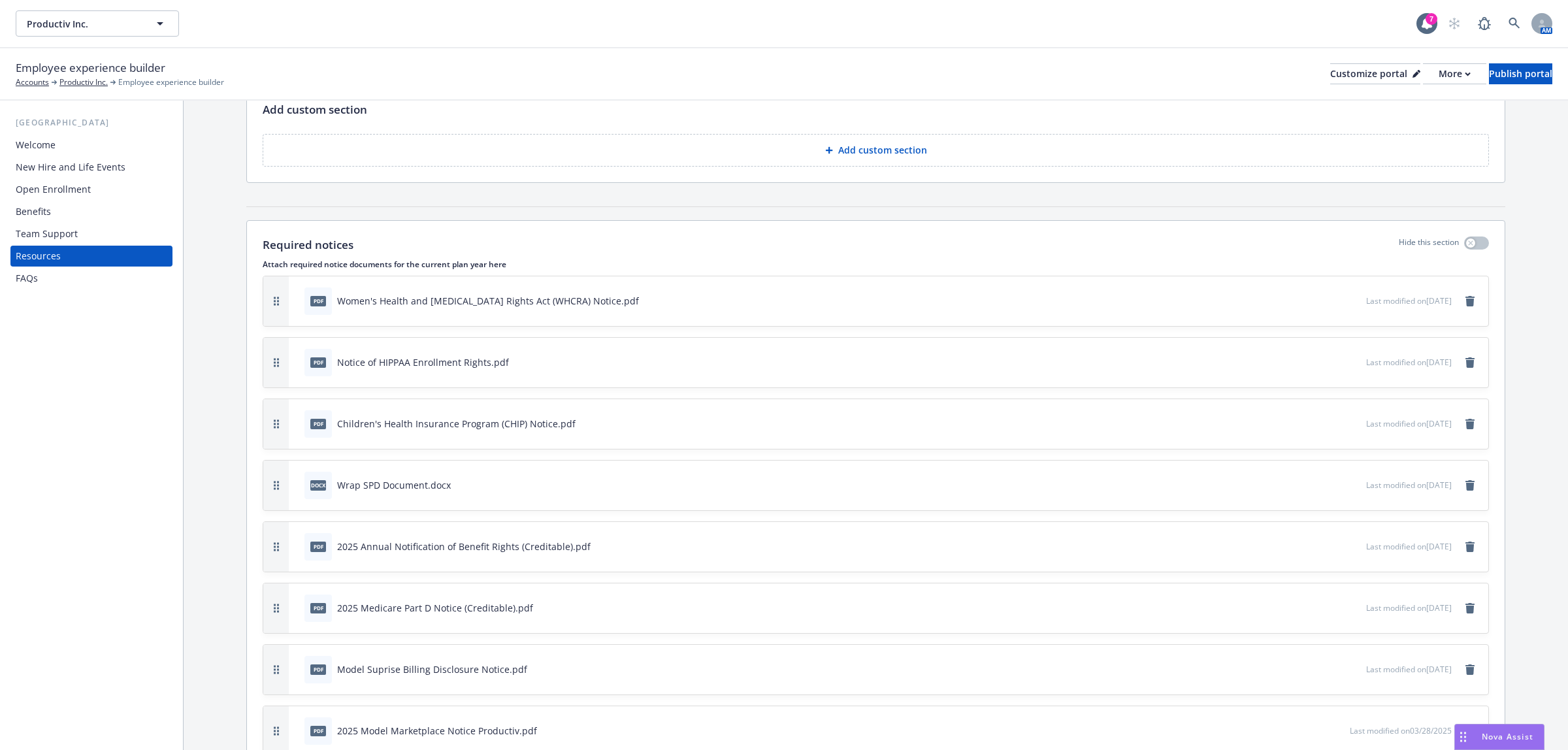
scroll to position [435, 0]
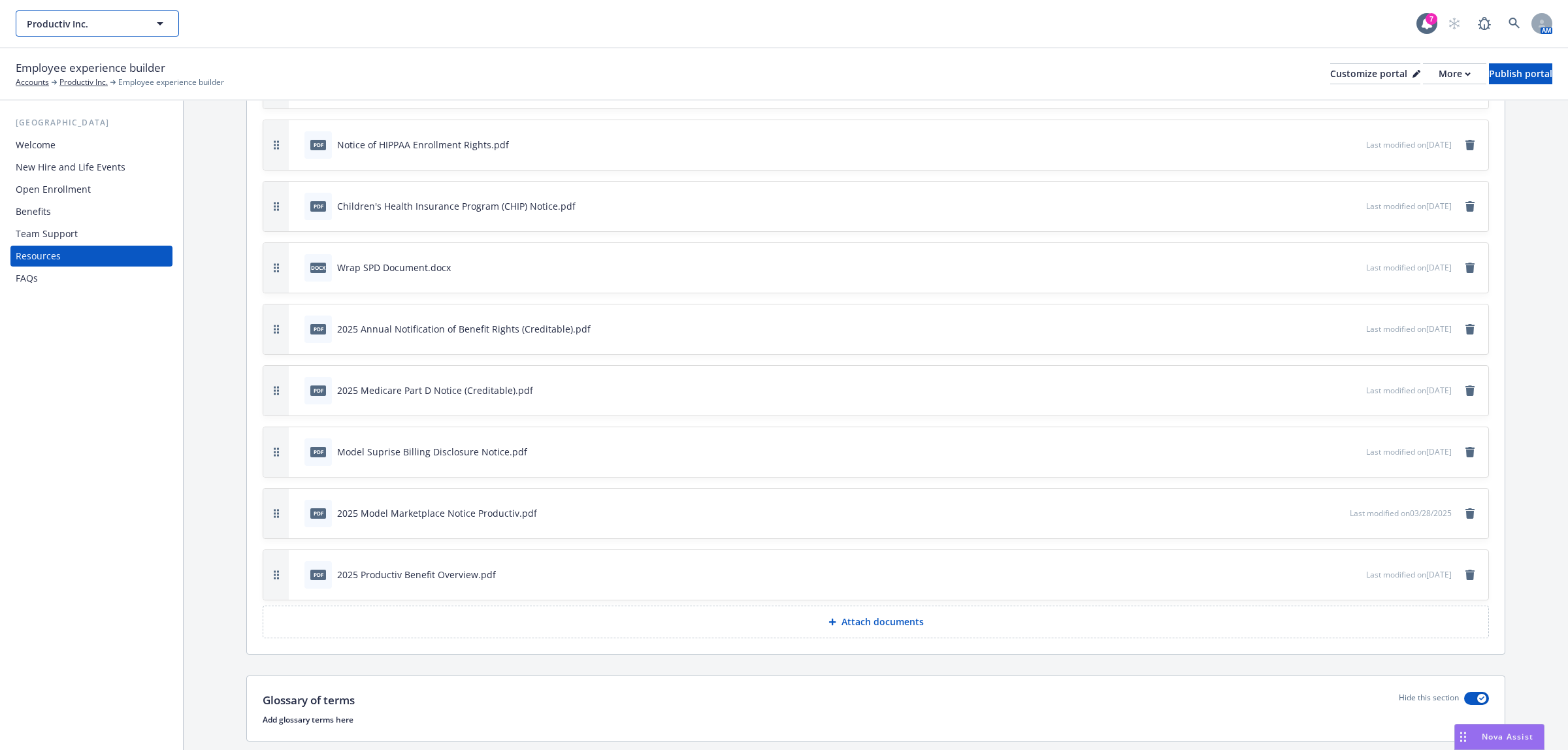
click at [60, 18] on span "Productiv Inc." at bounding box center [83, 24] width 113 height 14
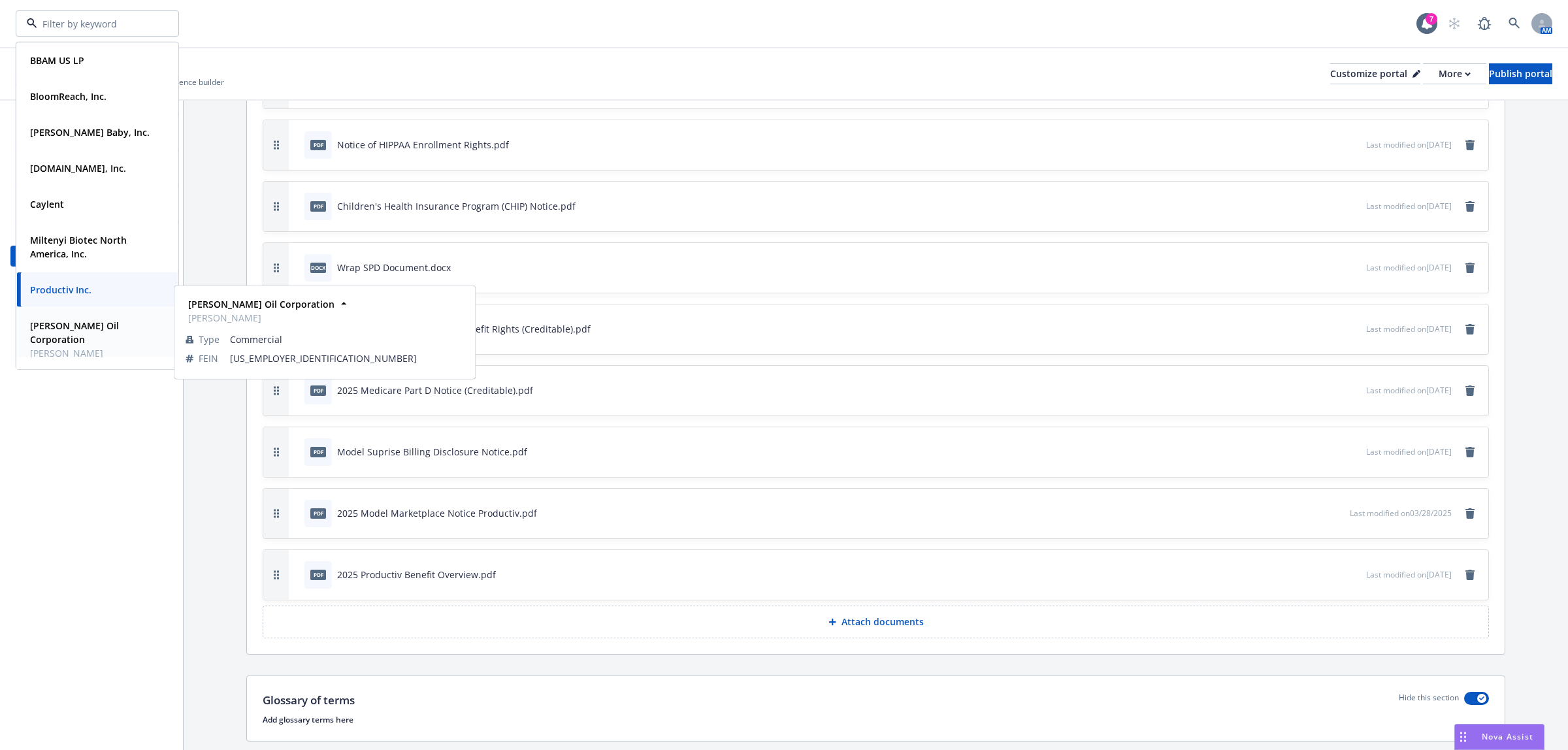
click at [72, 331] on span "[PERSON_NAME] Oil Corporation" at bounding box center [96, 333] width 132 height 28
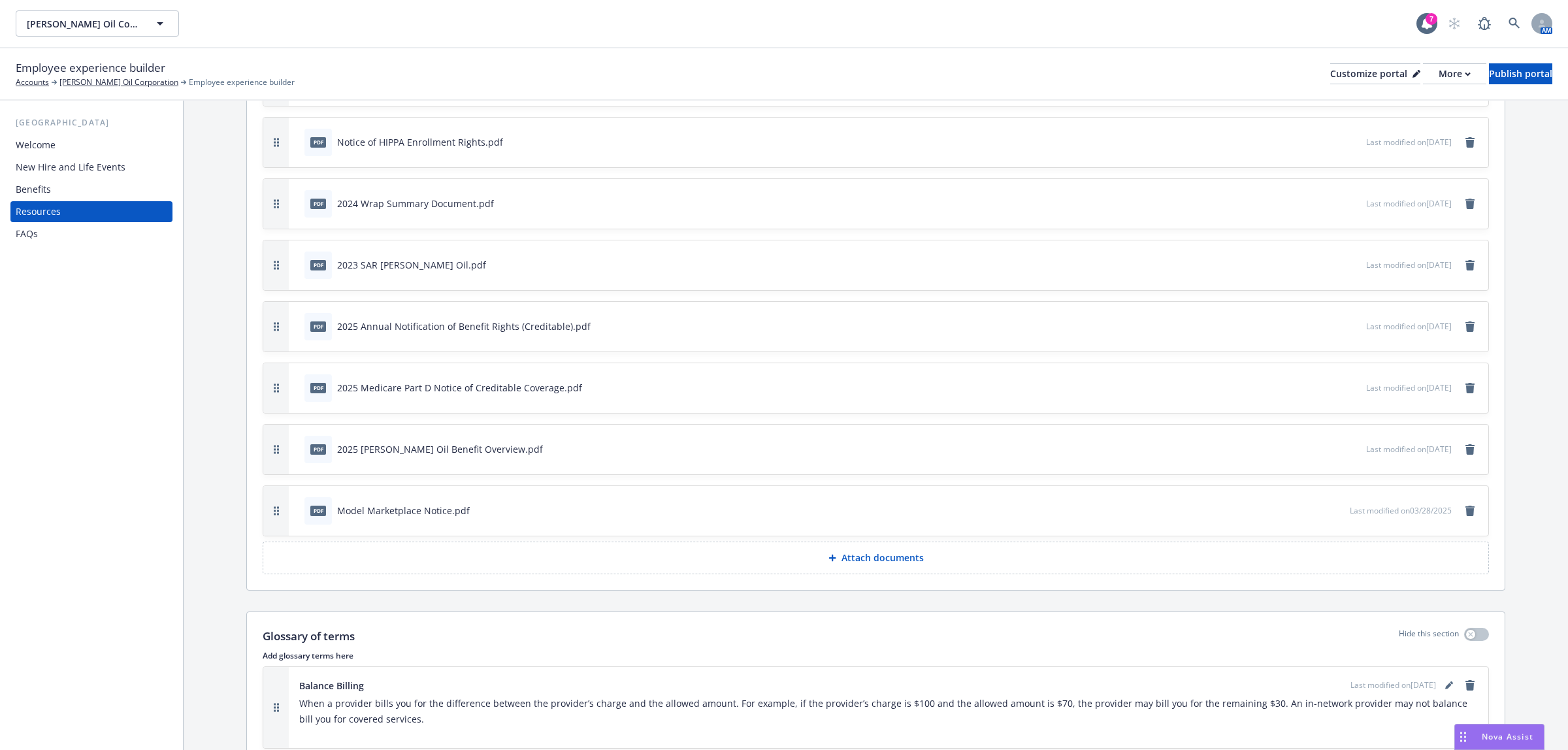
scroll to position [653, 0]
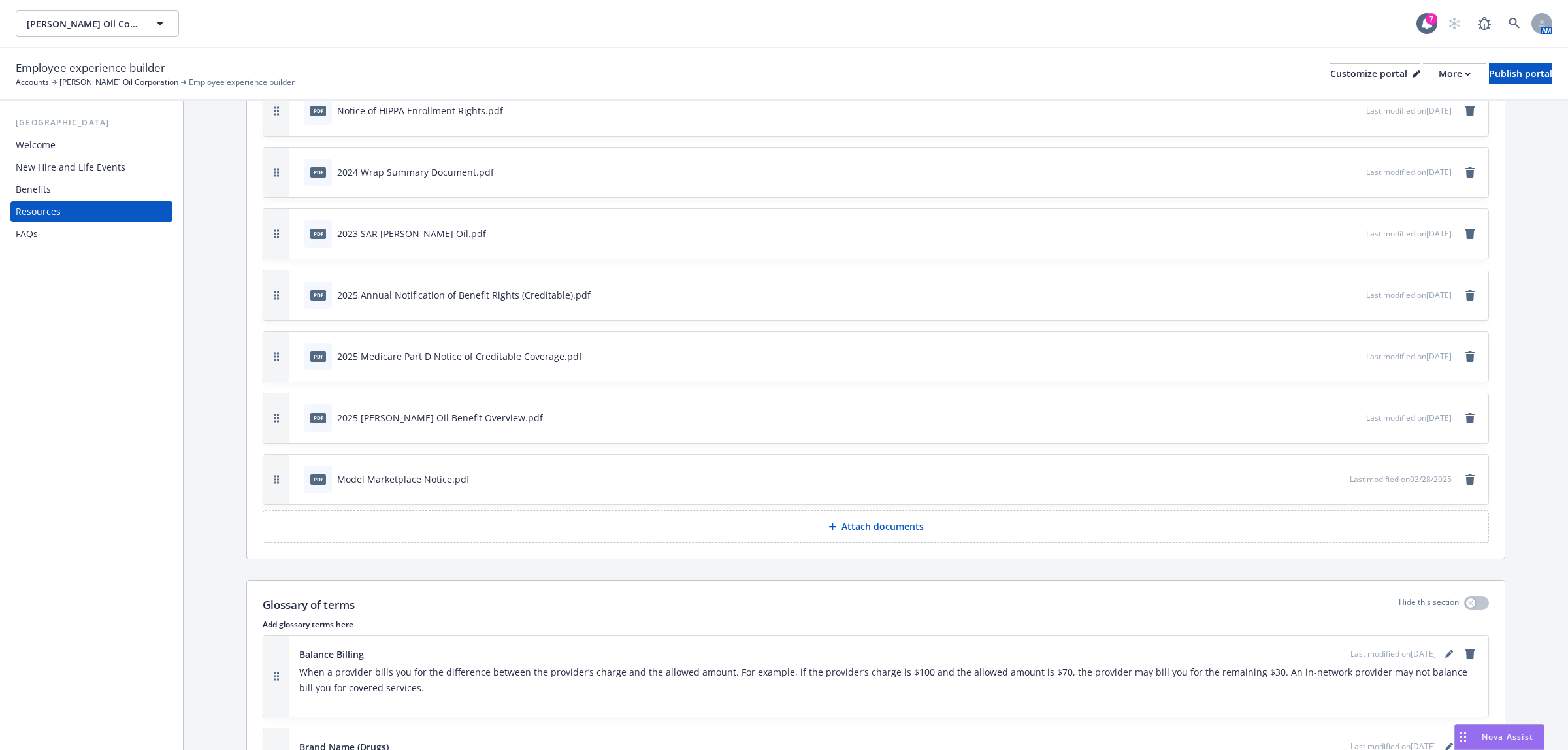
click at [853, 532] on p "Attach documents" at bounding box center [882, 527] width 83 height 13
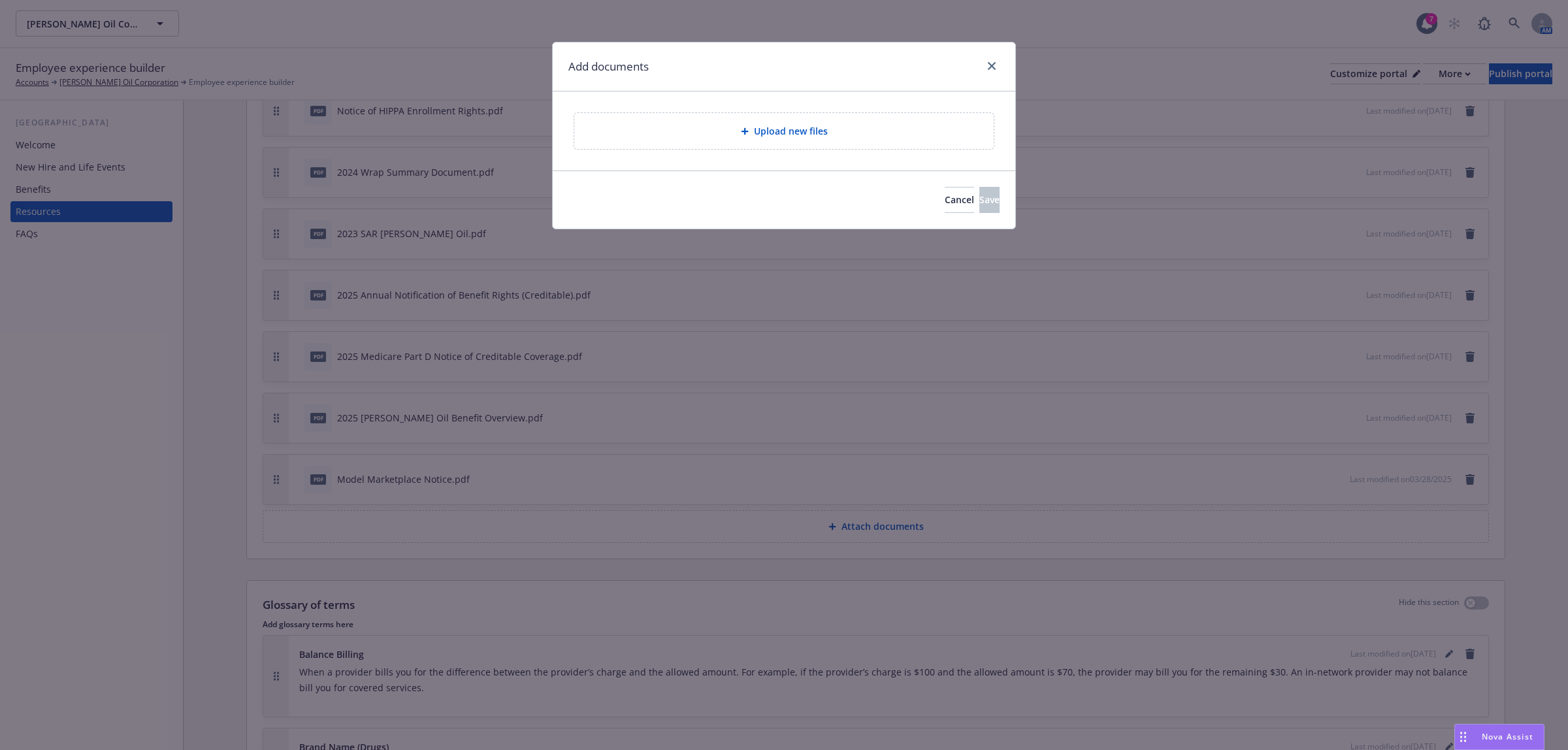
drag, startPoint x: 823, startPoint y: 105, endPoint x: 827, endPoint y: 120, distance: 15.5
click at [823, 107] on div "Upload new files" at bounding box center [784, 131] width 463 height 79
click at [827, 120] on div "Upload new files" at bounding box center [784, 131] width 420 height 36
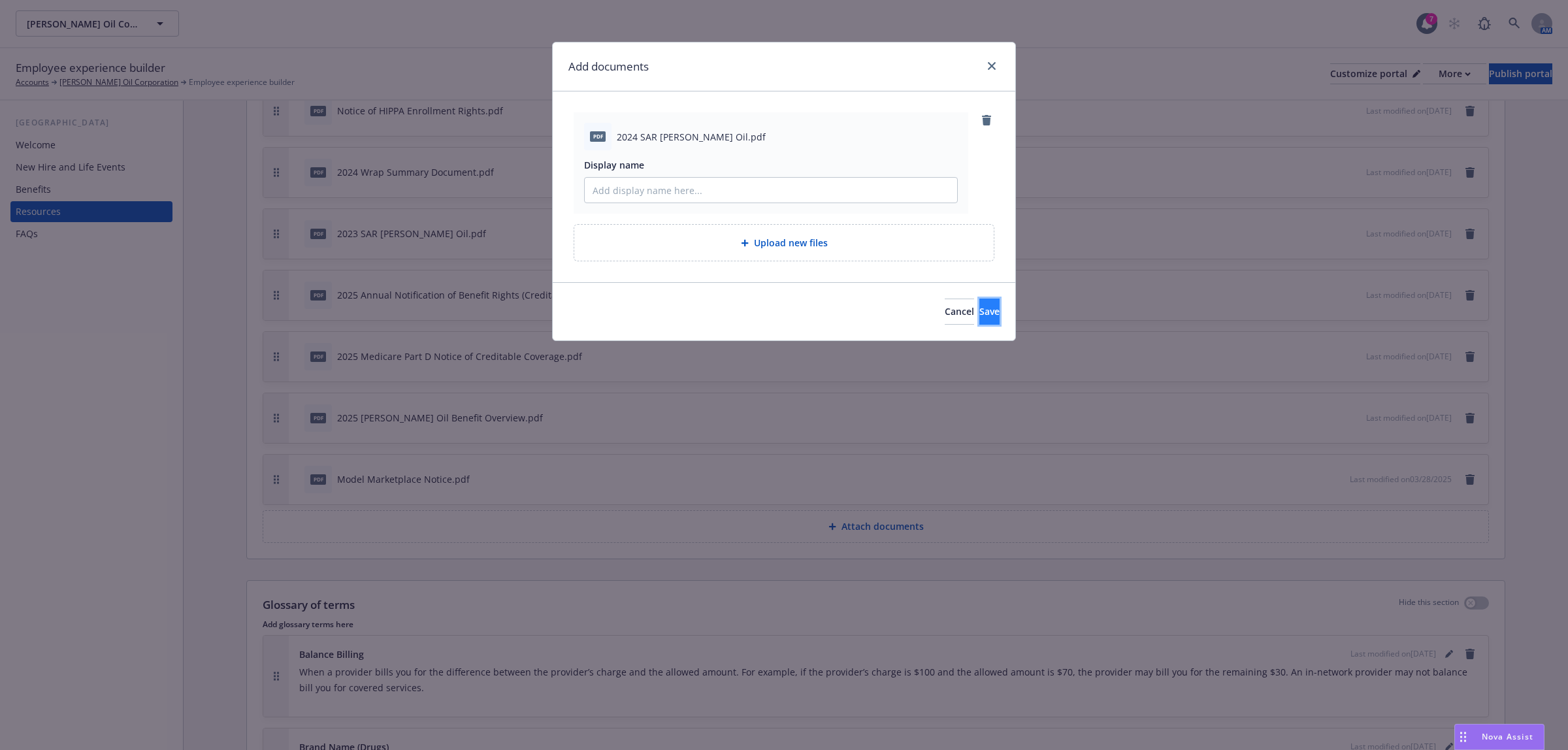
click at [979, 302] on button "Save" at bounding box center [989, 311] width 20 height 26
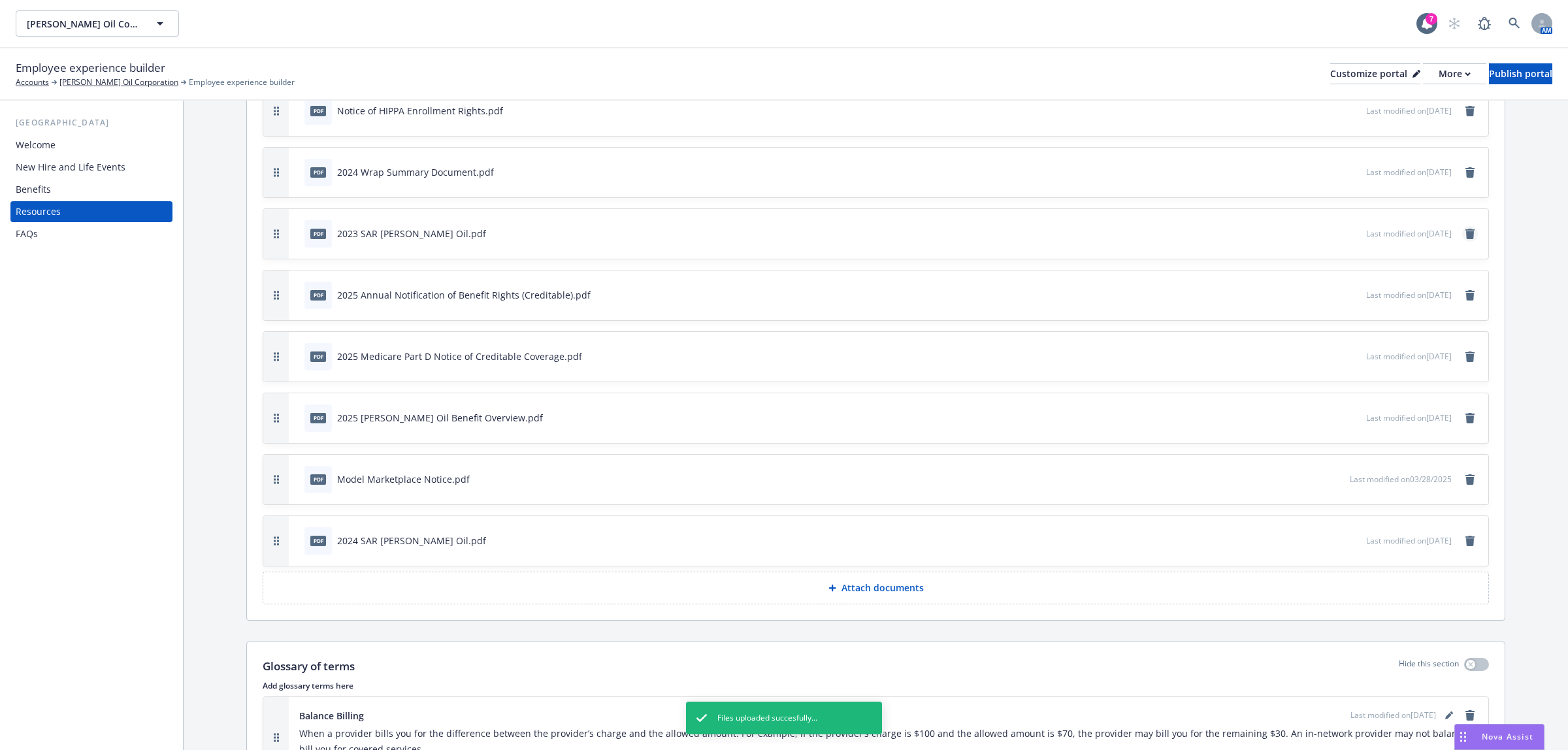
click at [1464, 232] on icon "remove" at bounding box center [1469, 233] width 10 height 10
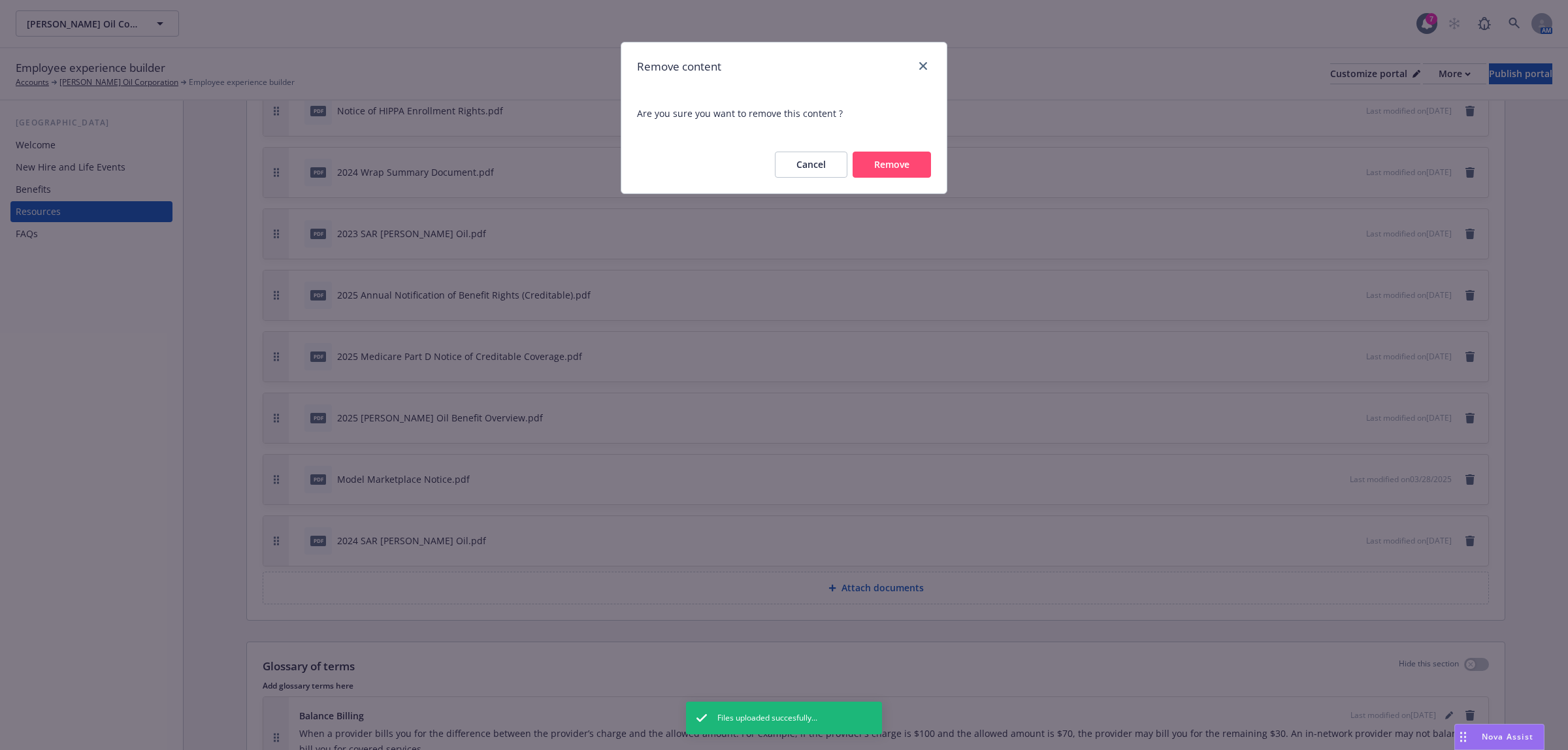
click at [916, 156] on button "Remove" at bounding box center [891, 165] width 79 height 26
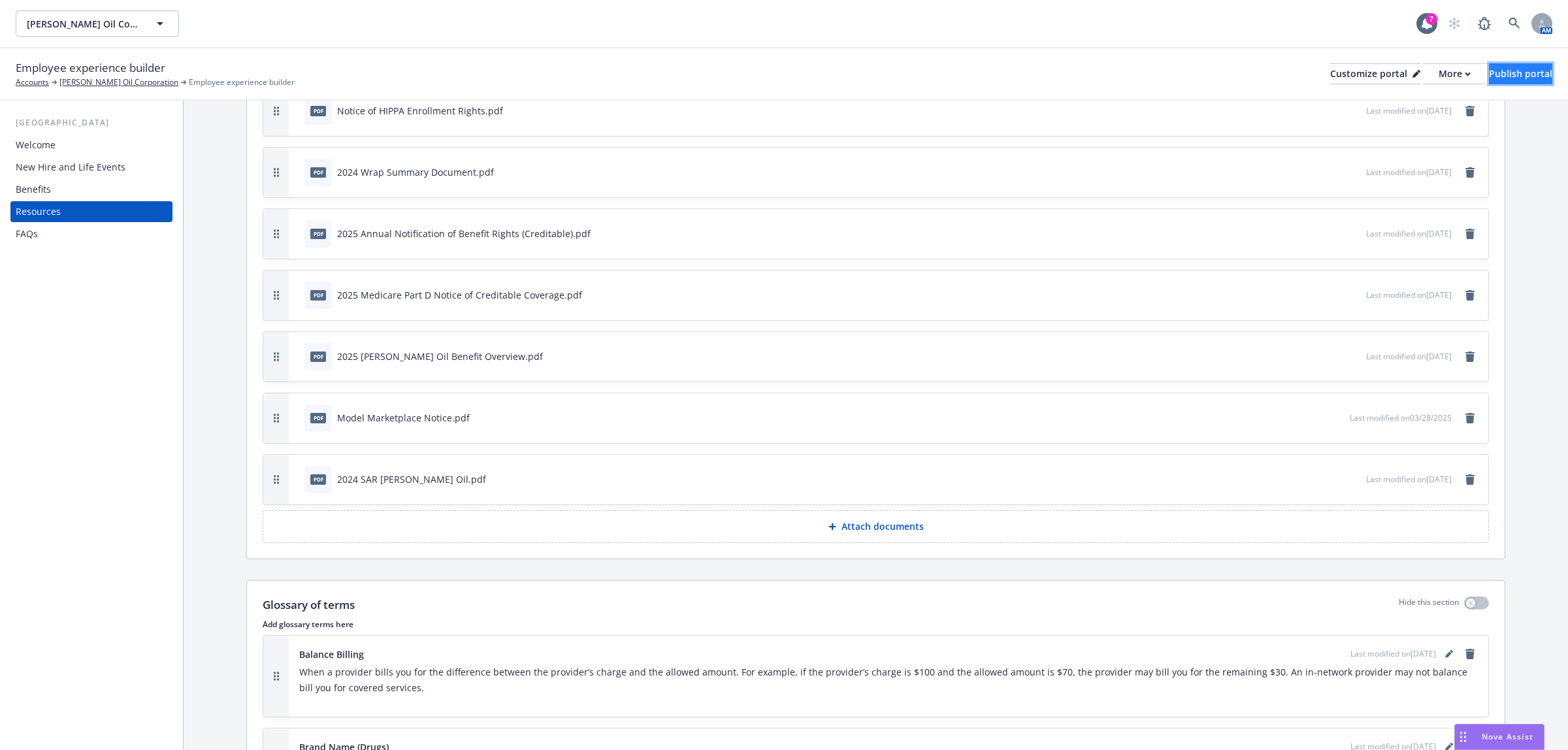
click at [1488, 69] on button "Publish portal" at bounding box center [1520, 74] width 64 height 21
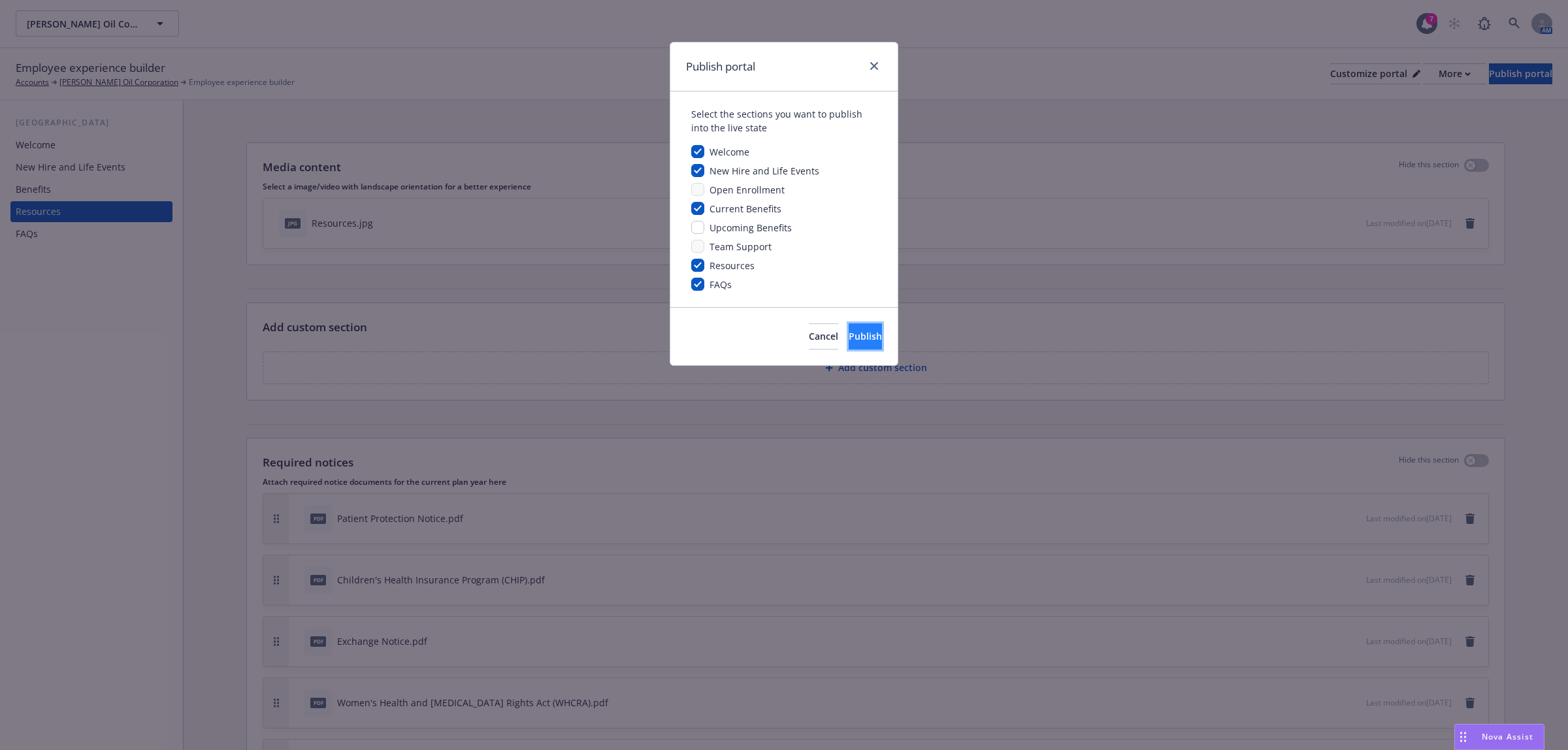
click at [850, 335] on span "Publish" at bounding box center [864, 336] width 33 height 12
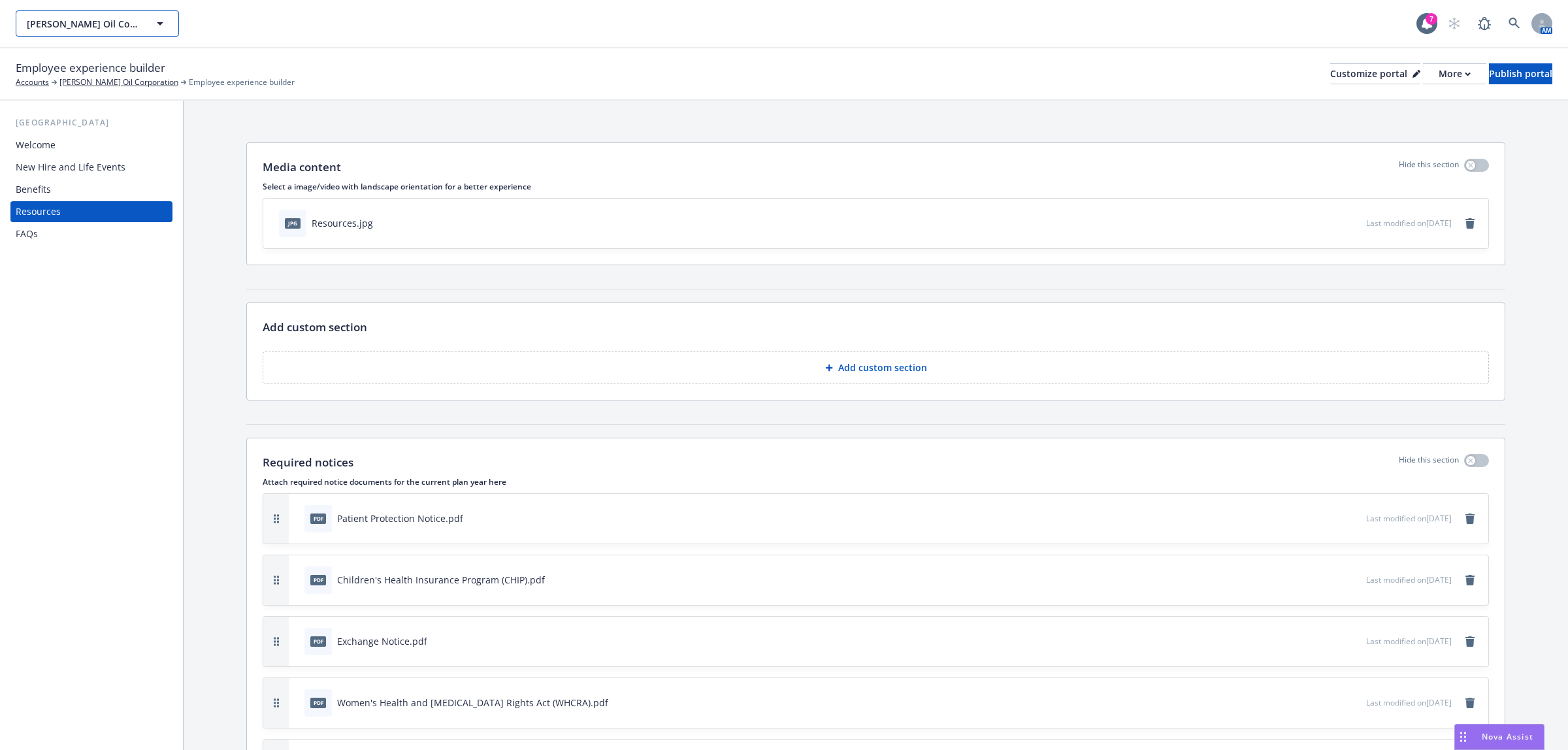
click at [50, 33] on button "[PERSON_NAME] Oil Corporation" at bounding box center [98, 23] width 163 height 26
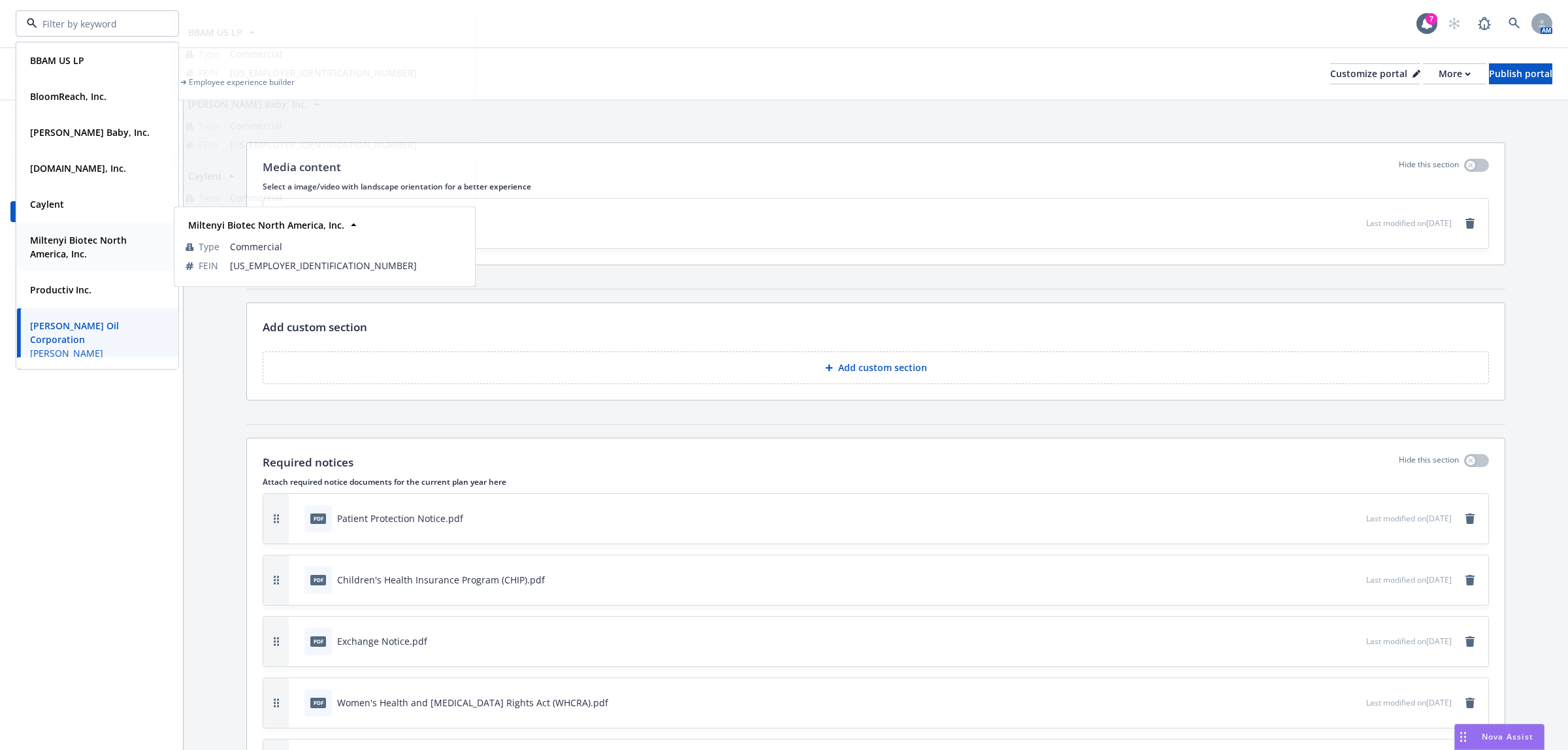
scroll to position [182, 0]
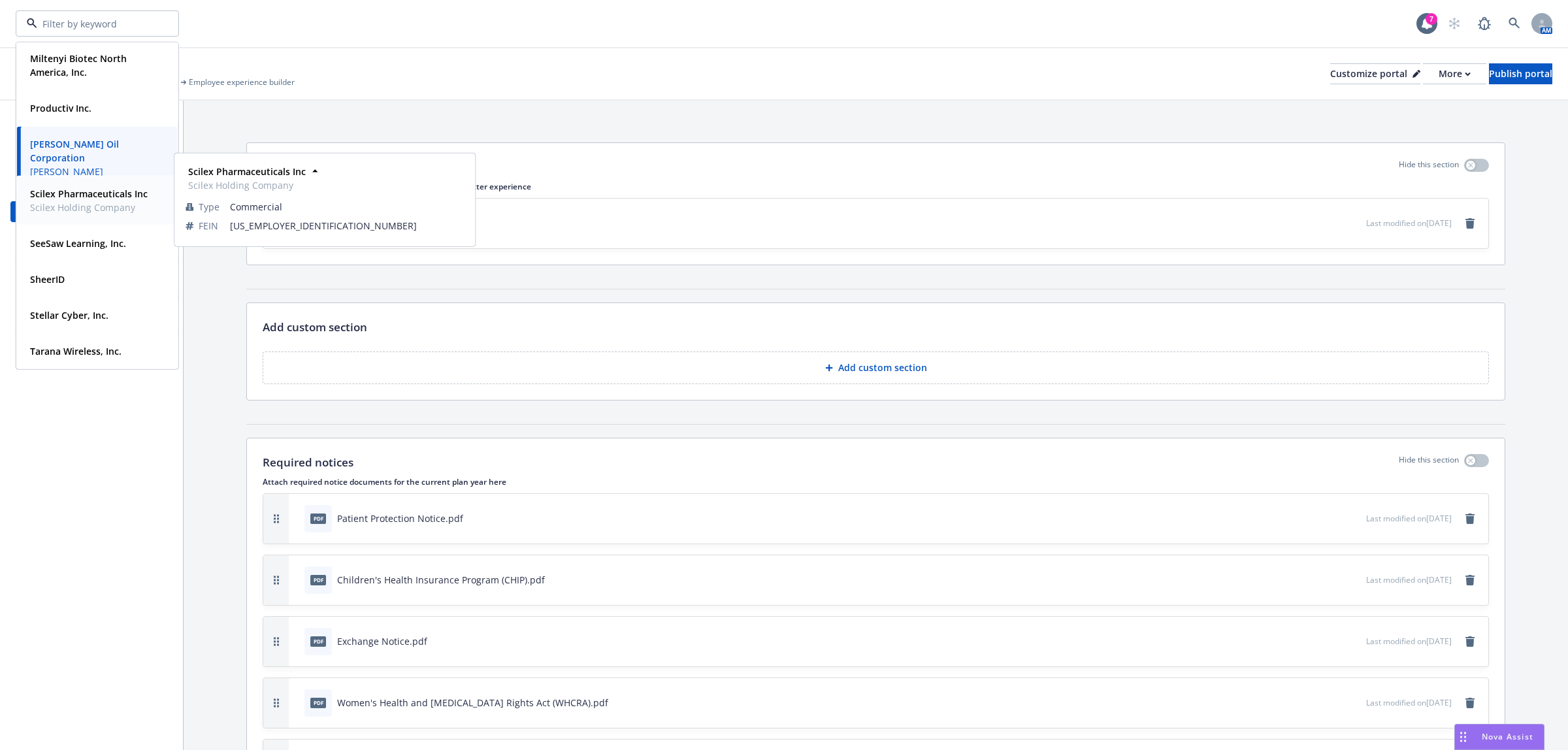
click at [69, 193] on strong "Scilex Pharmaceuticals Inc" at bounding box center [89, 193] width 118 height 12
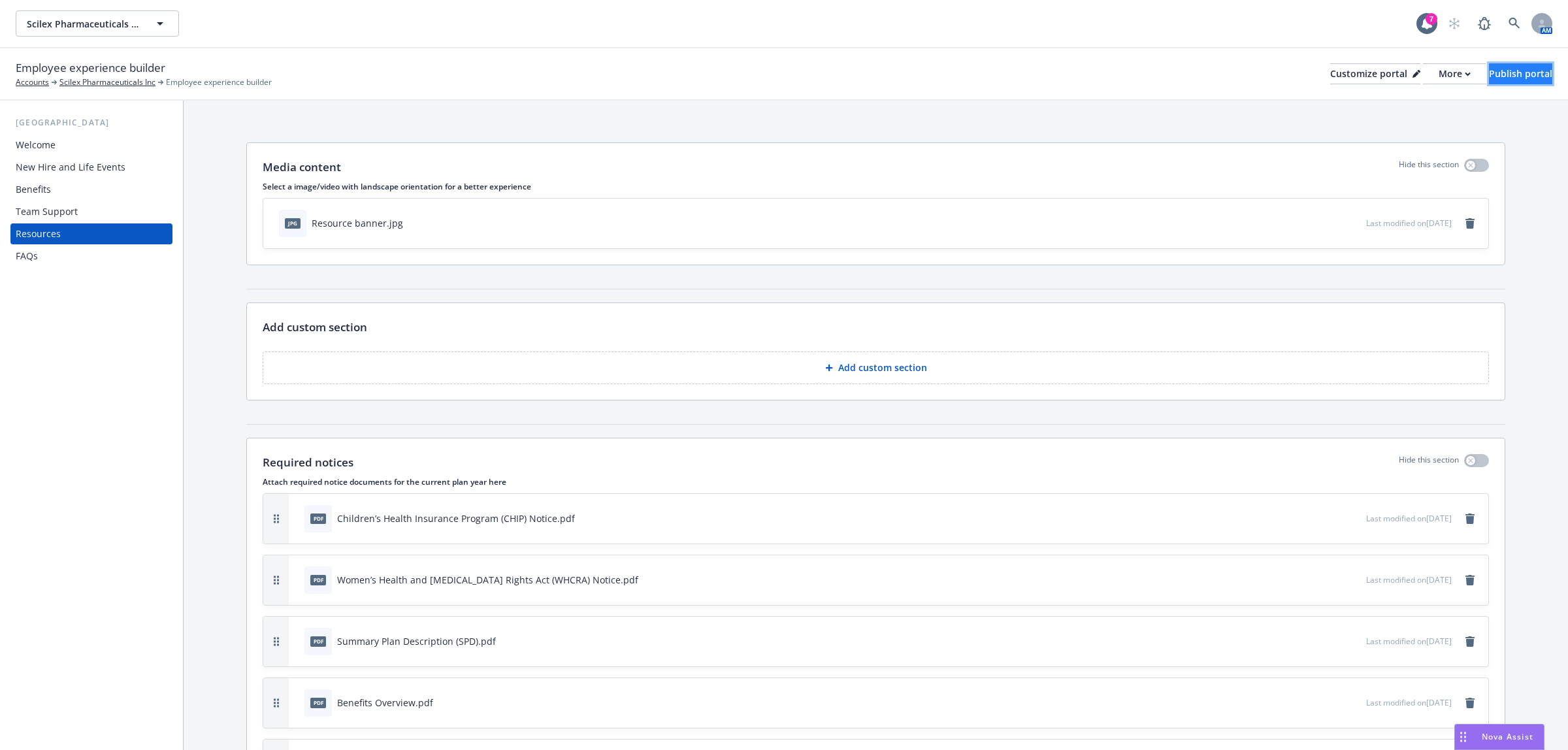
click at [1499, 73] on div "Publish portal" at bounding box center [1520, 74] width 64 height 20
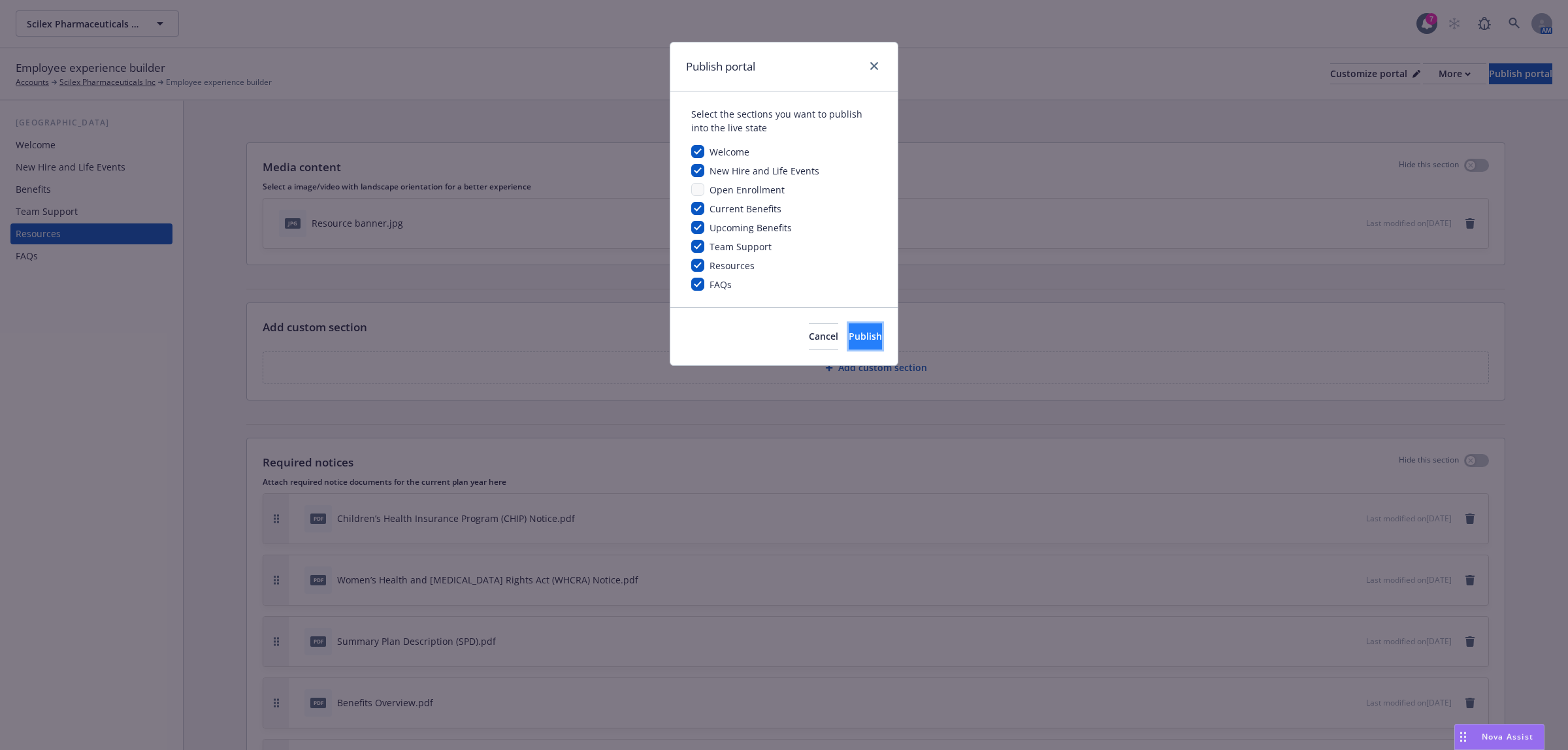
click at [848, 331] on span "Publish" at bounding box center [864, 336] width 33 height 12
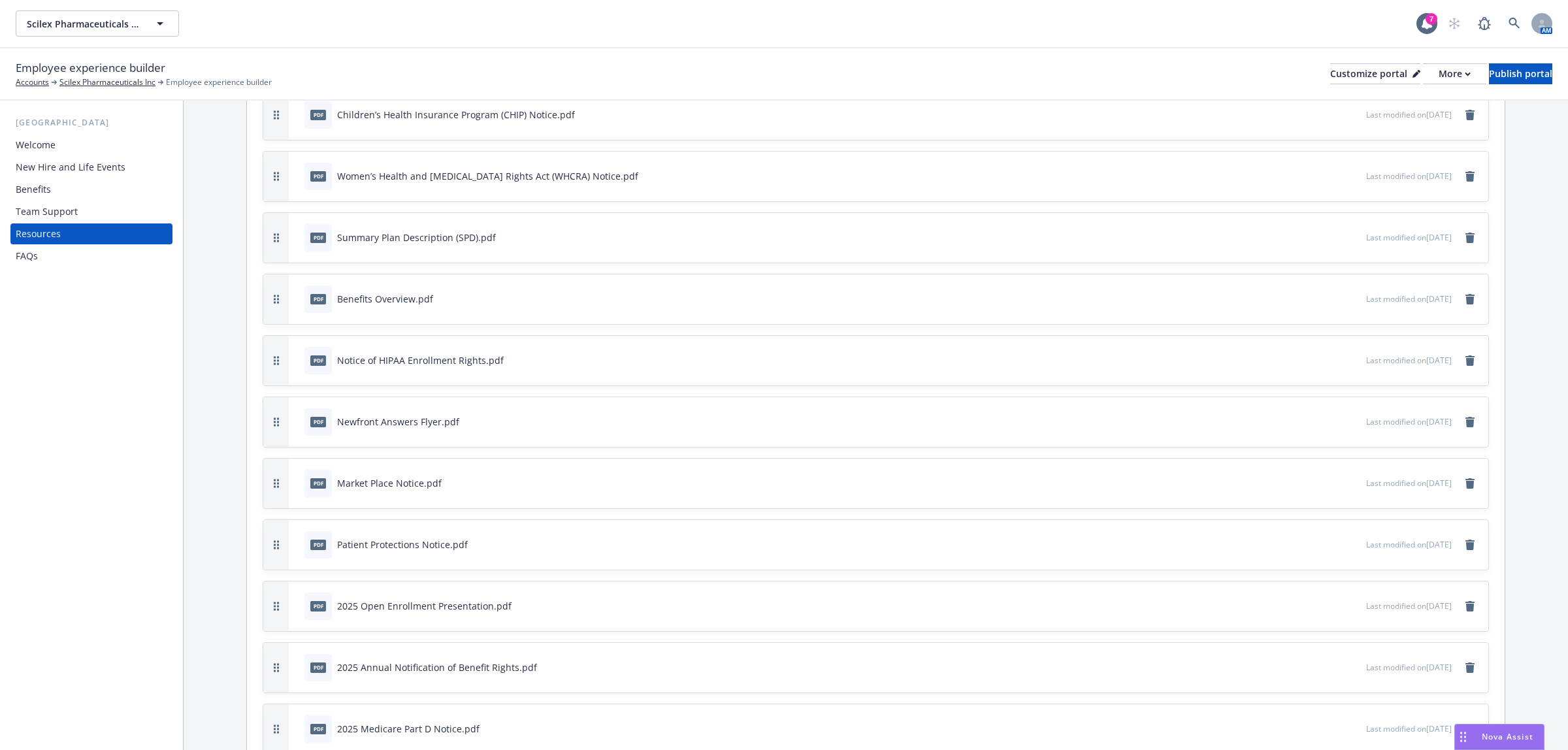
scroll to position [435, 0]
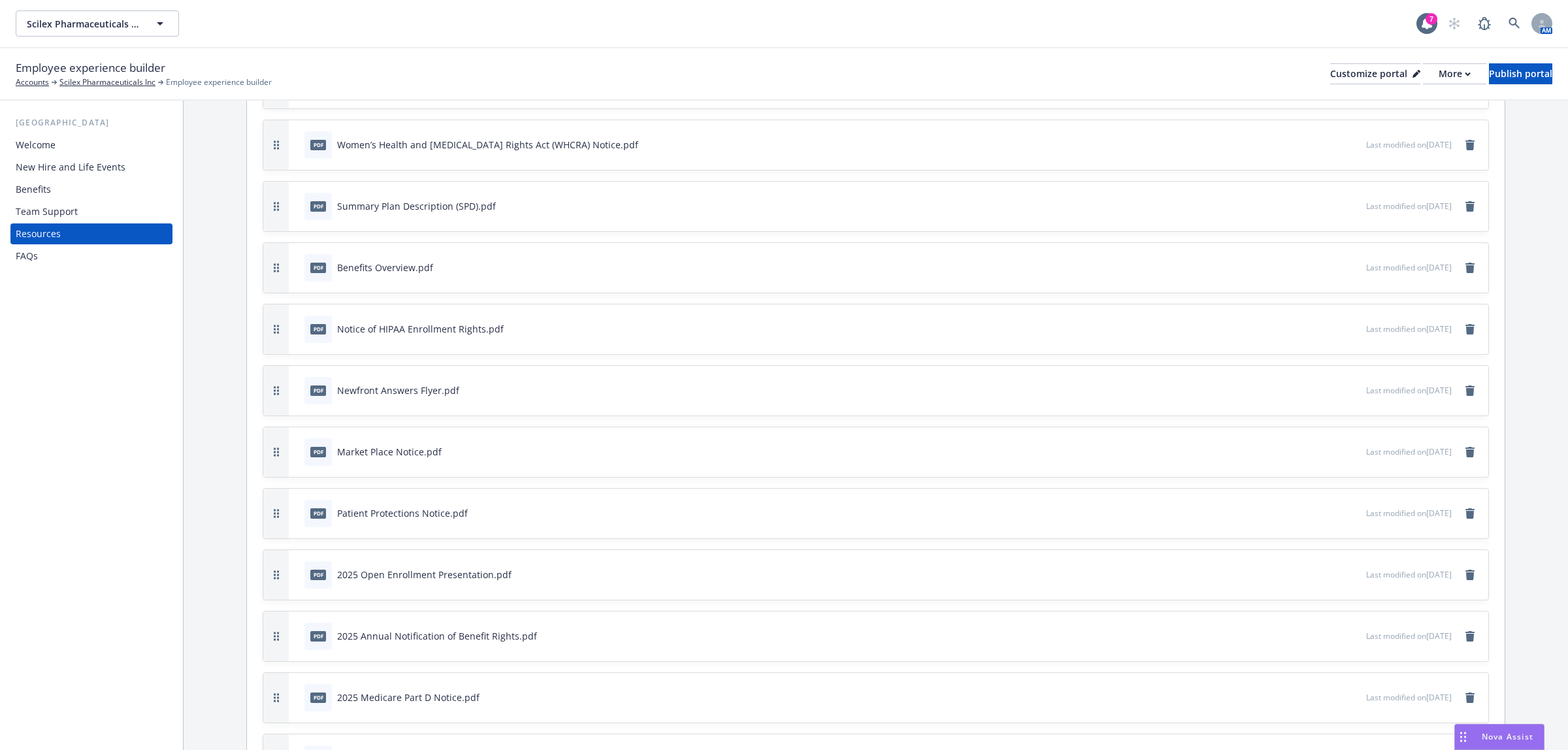
click at [1348, 268] on icon "preview file" at bounding box center [1354, 266] width 12 height 9
click at [1465, 268] on icon "remove" at bounding box center [1469, 267] width 9 height 10
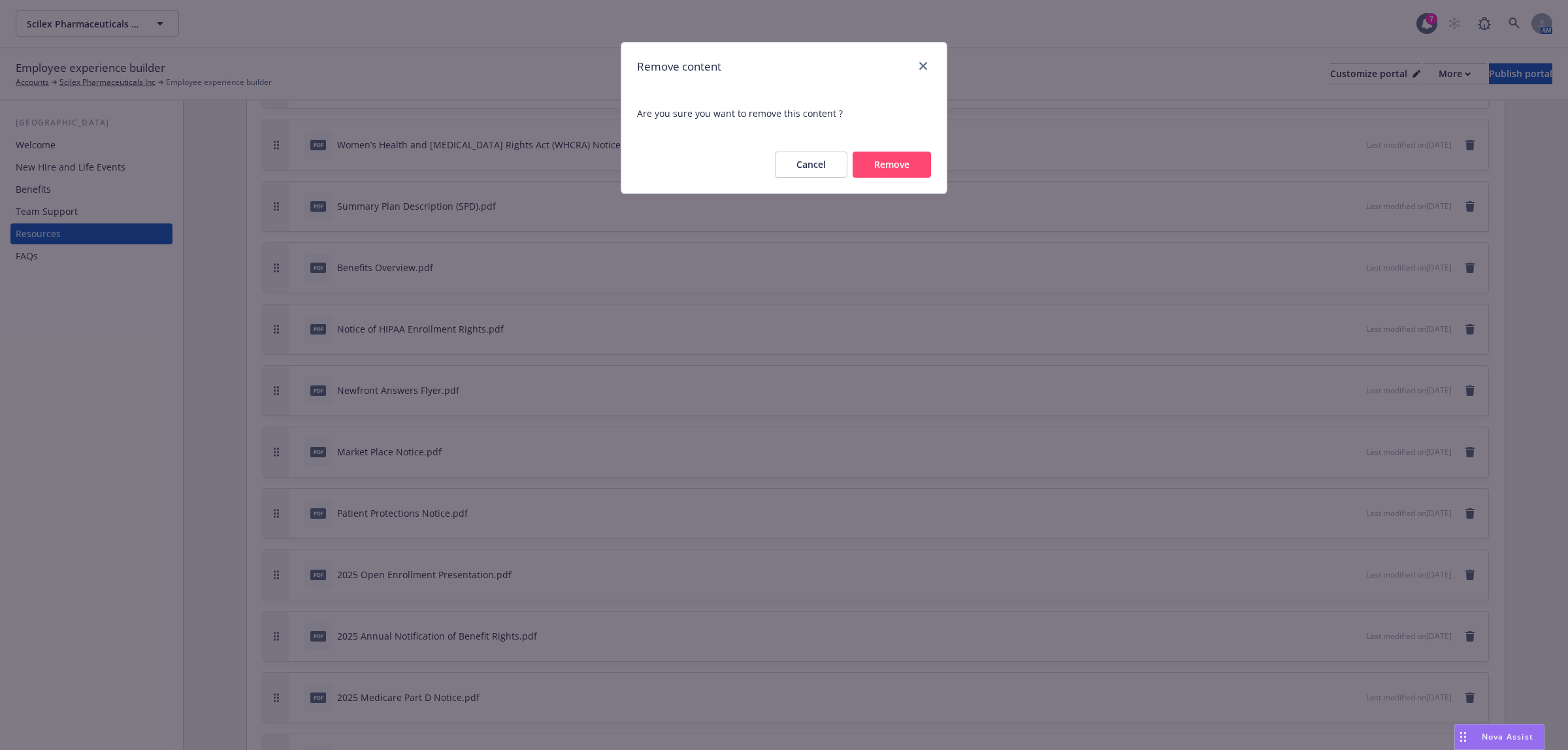
click at [907, 165] on button "Remove" at bounding box center [891, 165] width 79 height 26
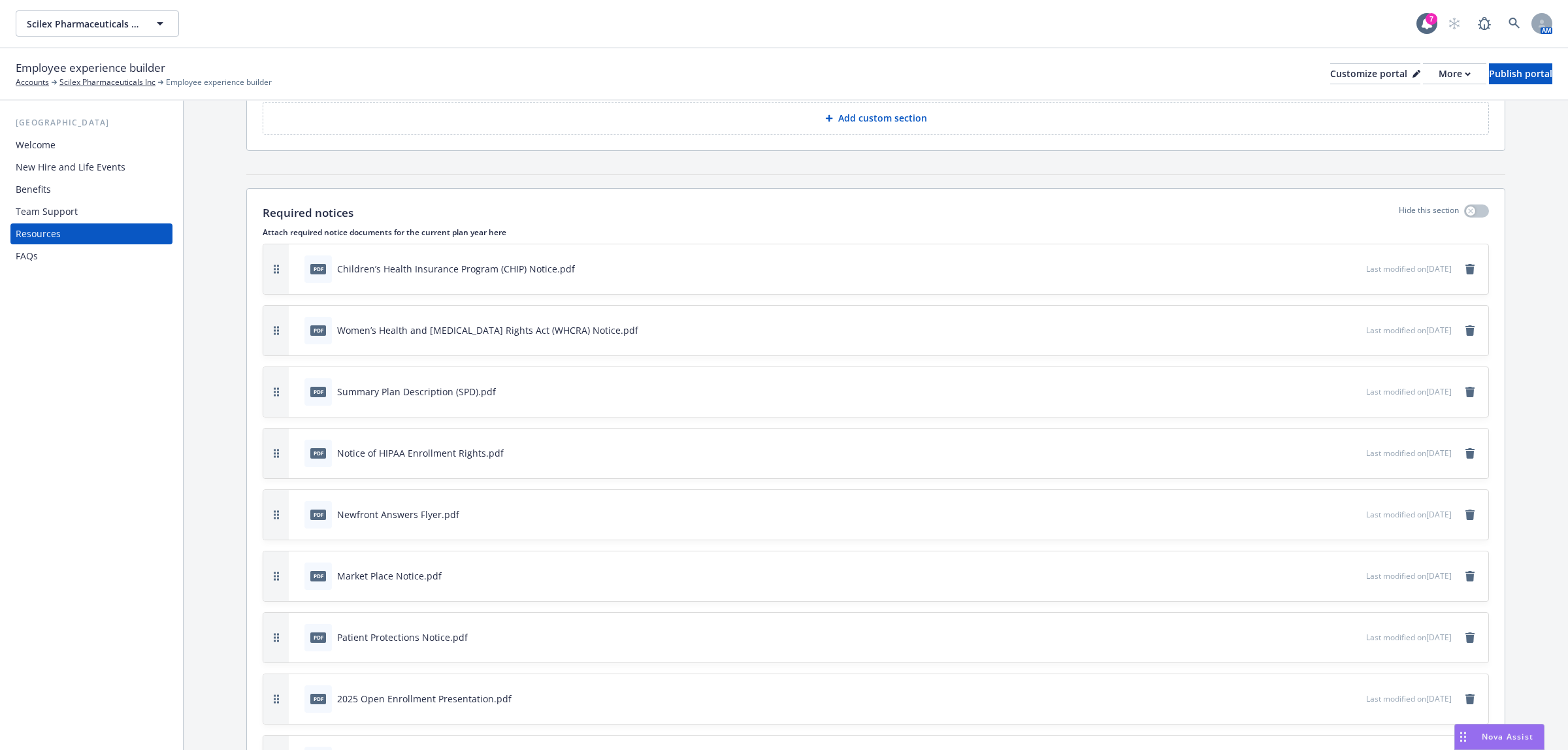
scroll to position [217, 0]
